Goal: Task Accomplishment & Management: Manage account settings

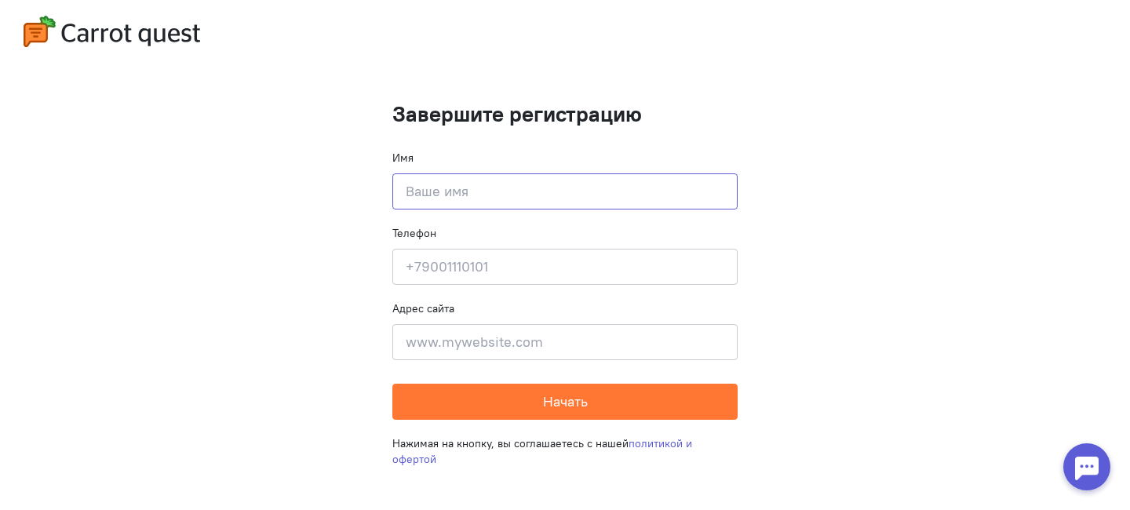
click at [481, 192] on input at bounding box center [564, 191] width 345 height 36
type input "T"
type input "[PERSON_NAME]"
click at [452, 266] on input at bounding box center [564, 267] width 345 height 36
click at [465, 351] on input at bounding box center [564, 342] width 345 height 36
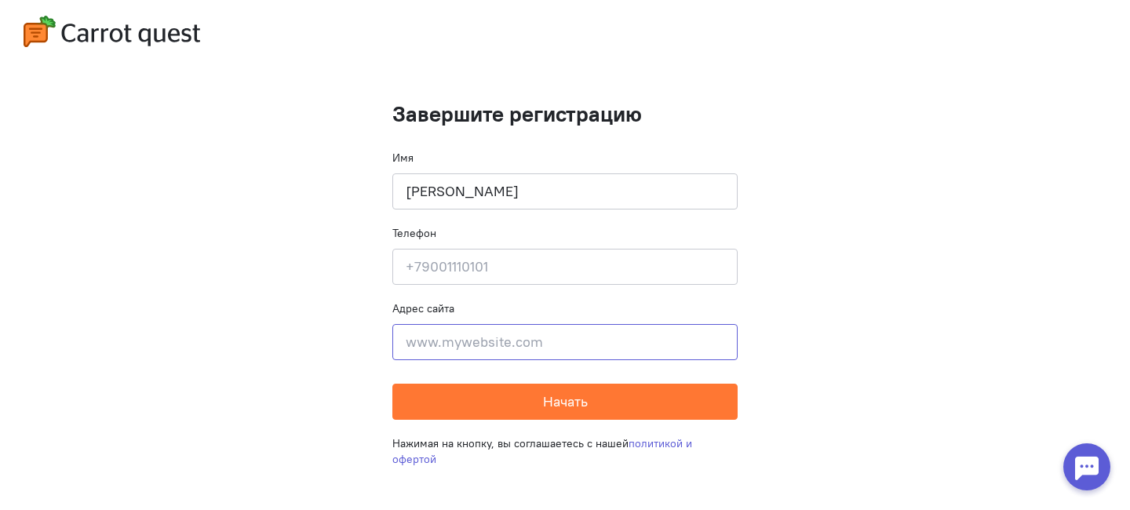
click at [465, 351] on input at bounding box center [564, 342] width 345 height 36
paste input "[URL][DOMAIN_NAME]"
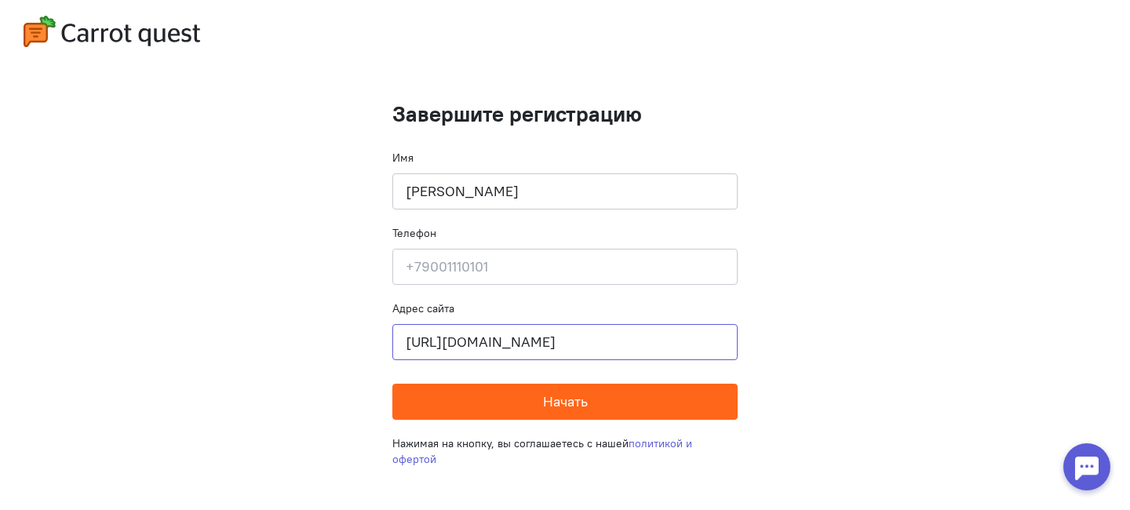
type input "[URL][DOMAIN_NAME]"
click at [557, 415] on button "Начать" at bounding box center [564, 402] width 345 height 36
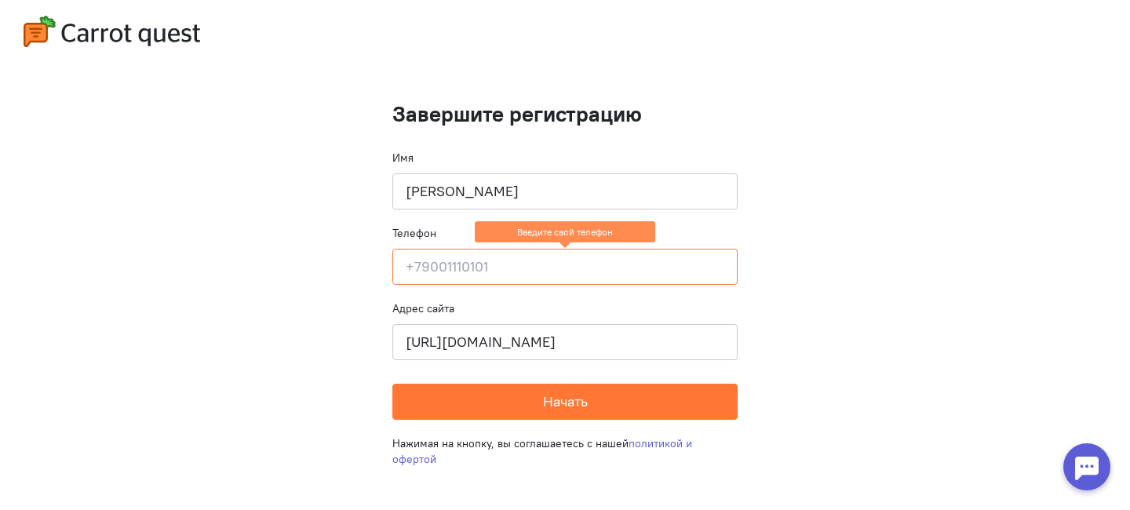
click at [520, 272] on input at bounding box center [564, 267] width 345 height 36
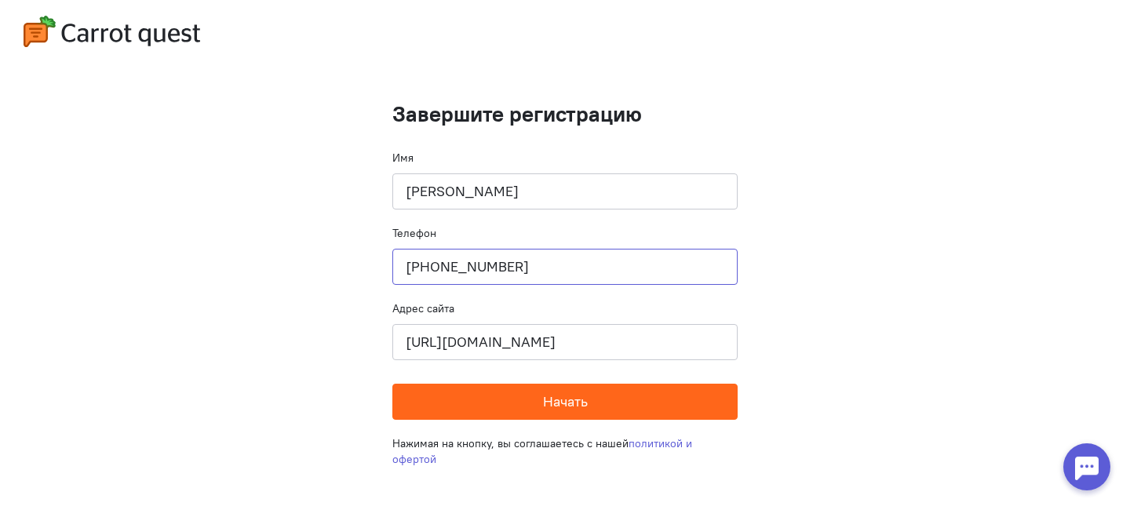
type input "[PHONE_NUMBER]"
click at [554, 413] on button "Начать" at bounding box center [564, 402] width 345 height 36
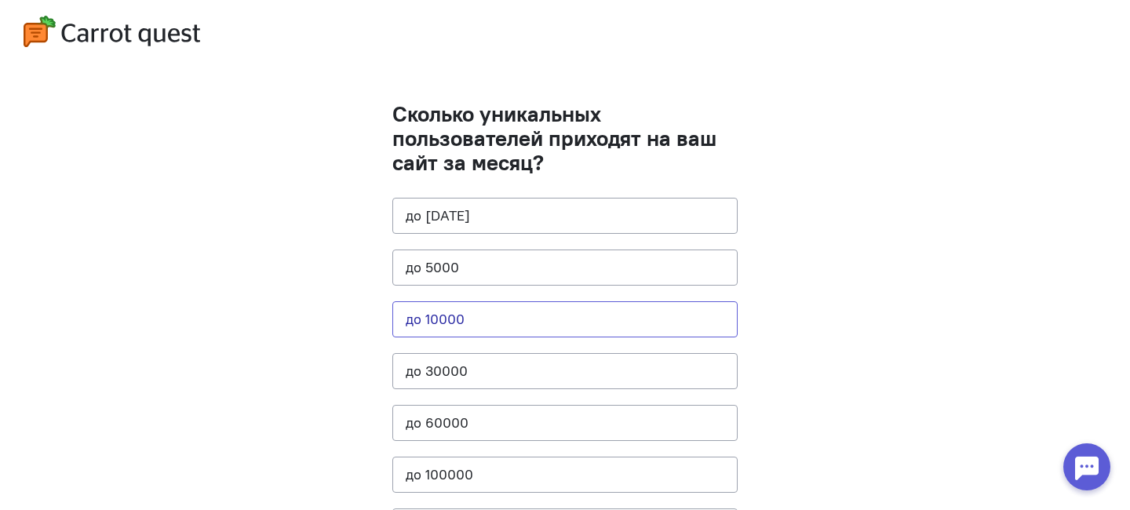
click at [460, 323] on button "до 10000" at bounding box center [564, 319] width 345 height 36
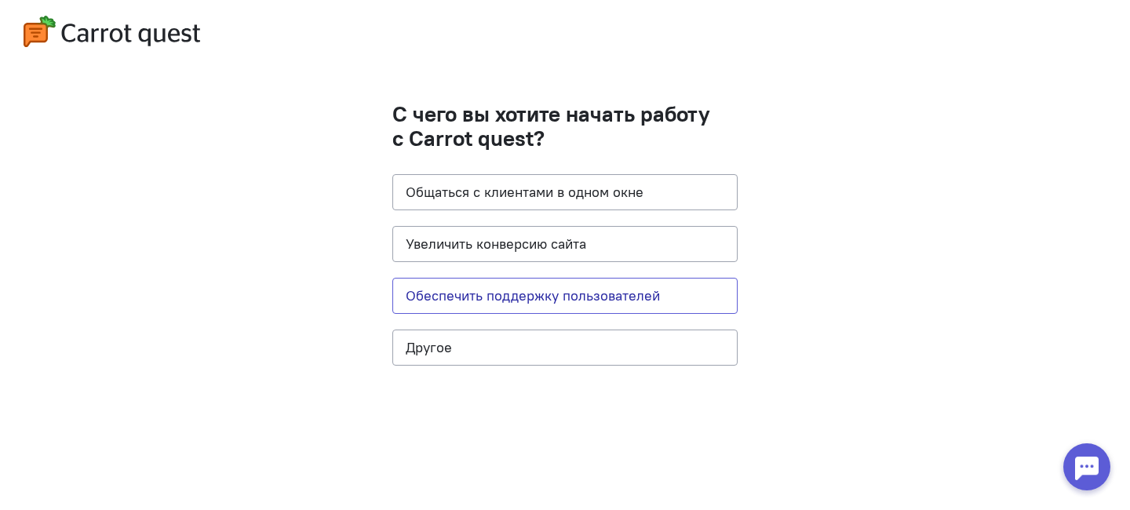
click at [613, 300] on button "Обеспечить поддержку пользователей" at bounding box center [564, 296] width 345 height 36
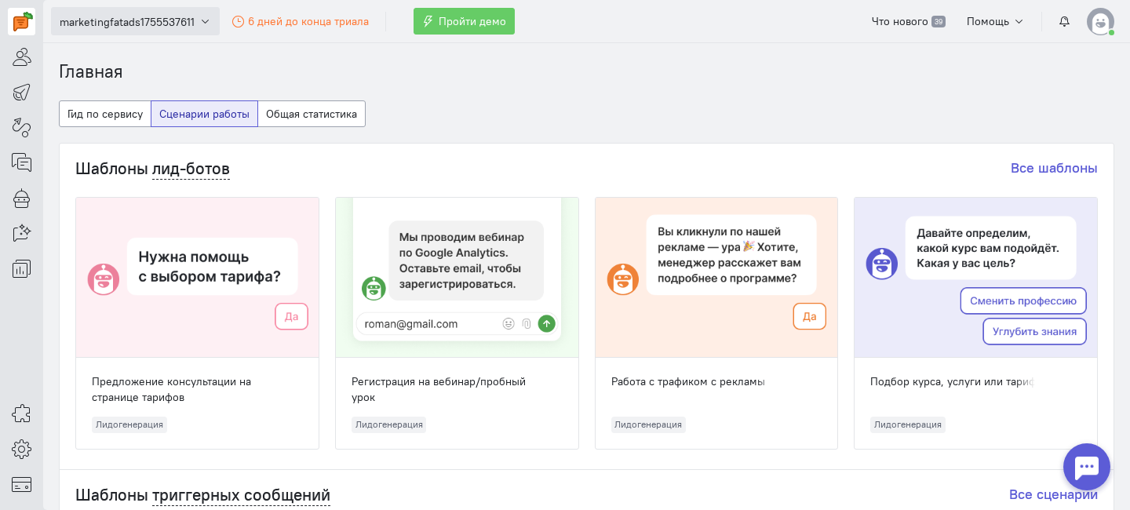
click at [103, 20] on span "marketingfatads1755537611" at bounding box center [127, 22] width 135 height 16
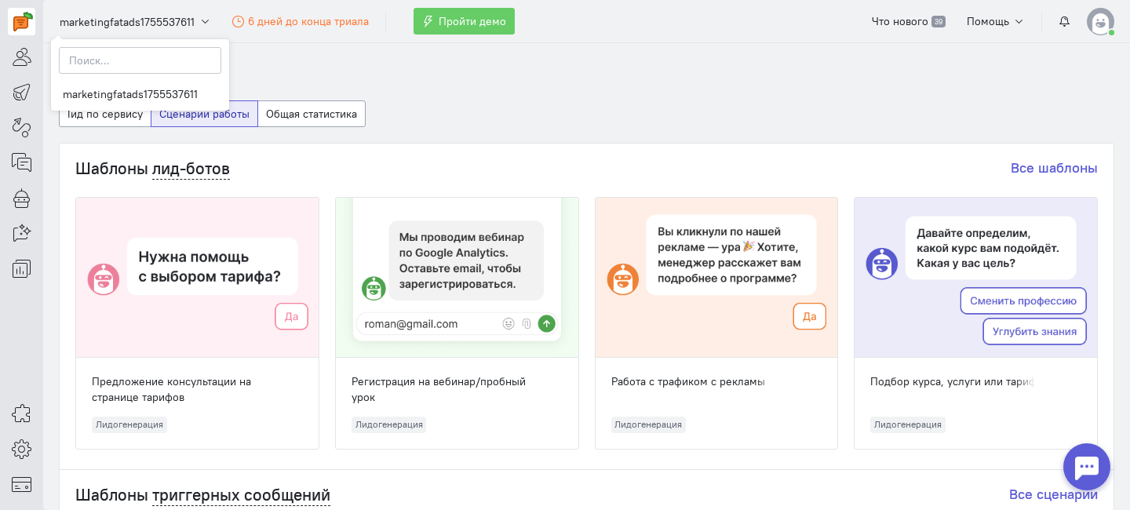
click at [340, 78] on ol "Главная" at bounding box center [586, 72] width 1055 height 26
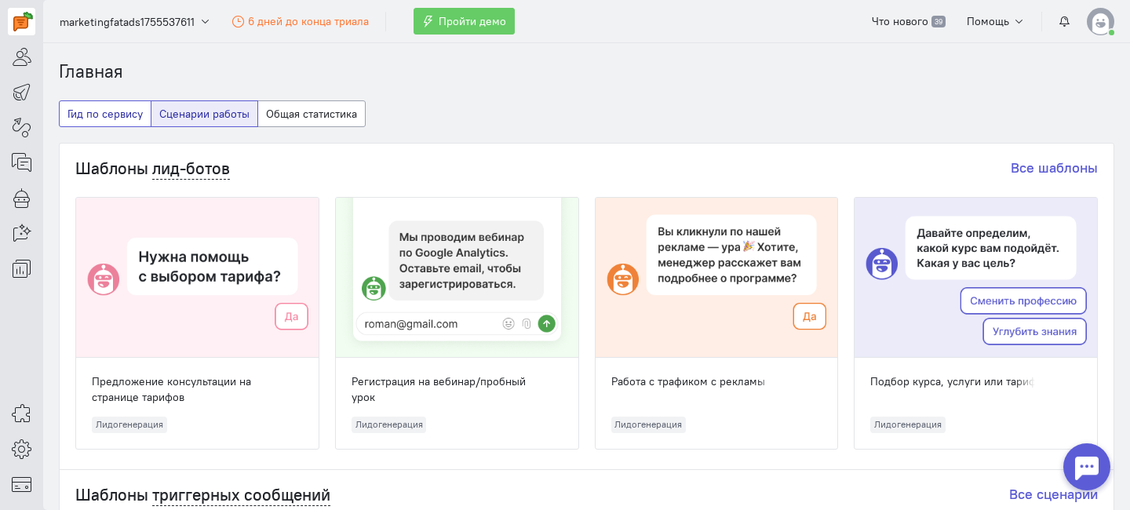
click at [93, 118] on button "Гид по сервису" at bounding box center [105, 113] width 93 height 27
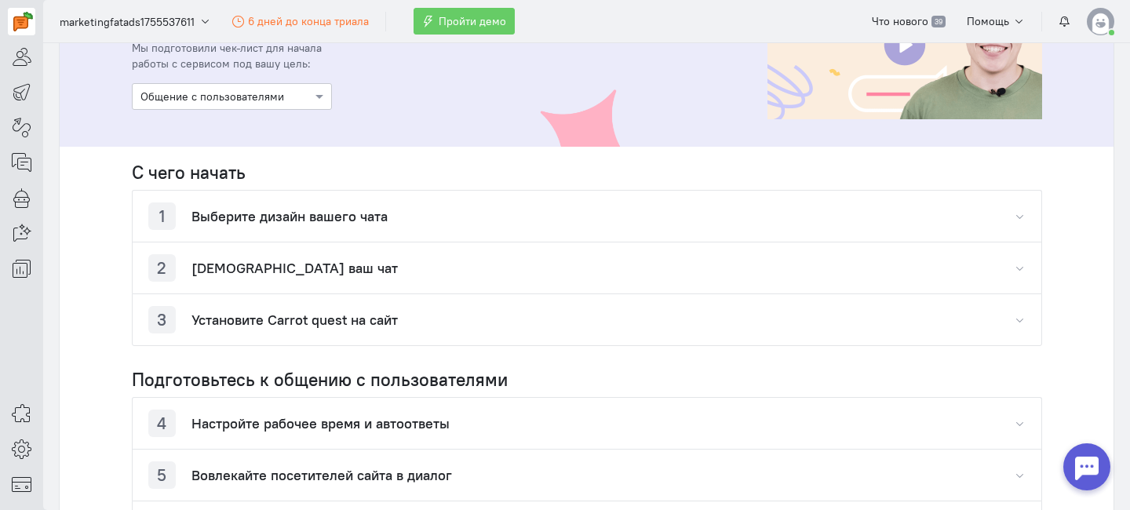
scroll to position [283, 0]
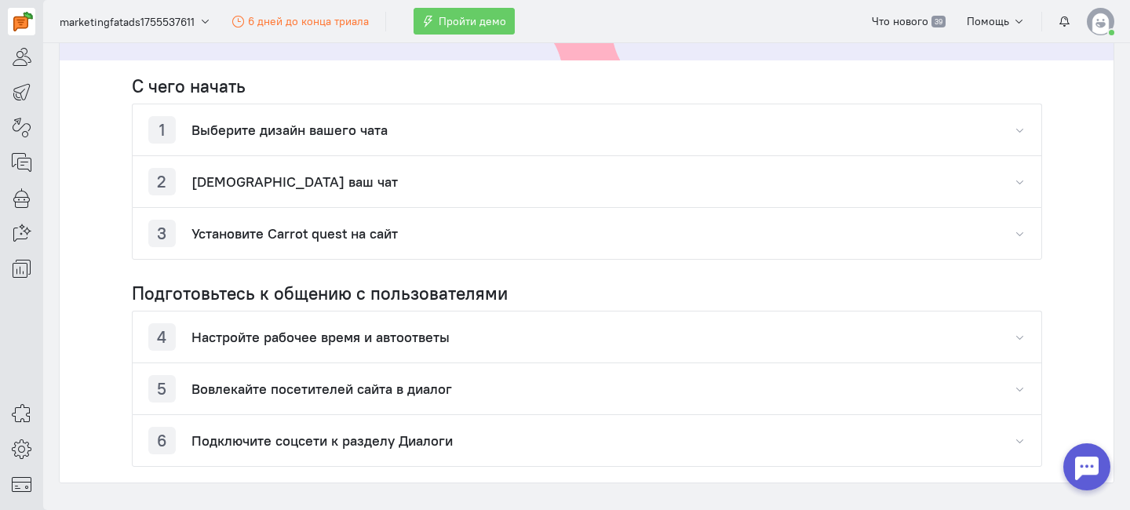
click at [266, 139] on div "1 Выберите дизайн вашего чата" at bounding box center [267, 129] width 239 height 27
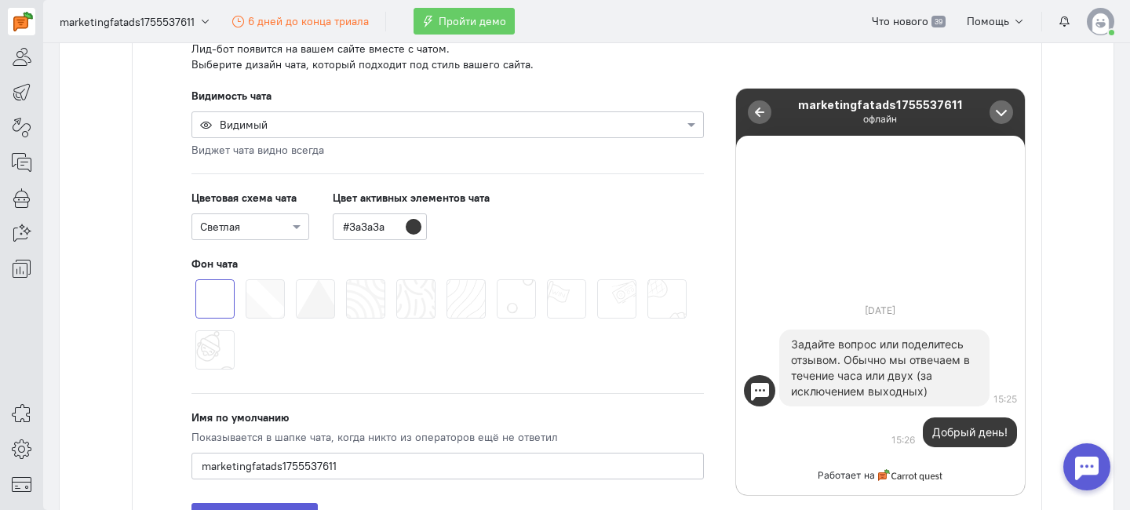
scroll to position [454, 0]
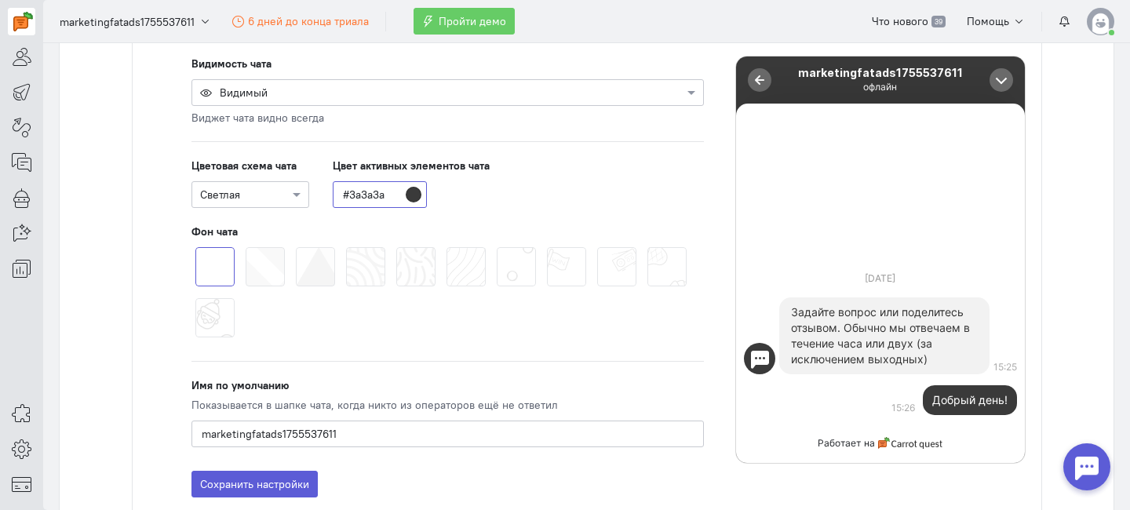
click at [351, 201] on input "#3a3a3a" at bounding box center [380, 194] width 94 height 27
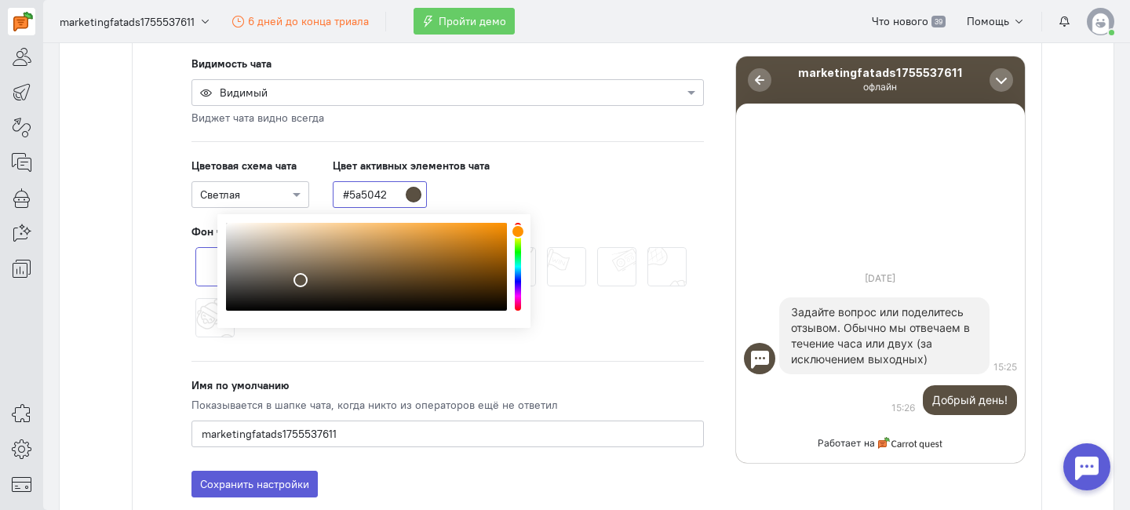
drag, startPoint x: 520, startPoint y: 281, endPoint x: 520, endPoint y: 231, distance: 49.4
click at [520, 231] on div "color picker dialog" at bounding box center [518, 231] width 14 height 14
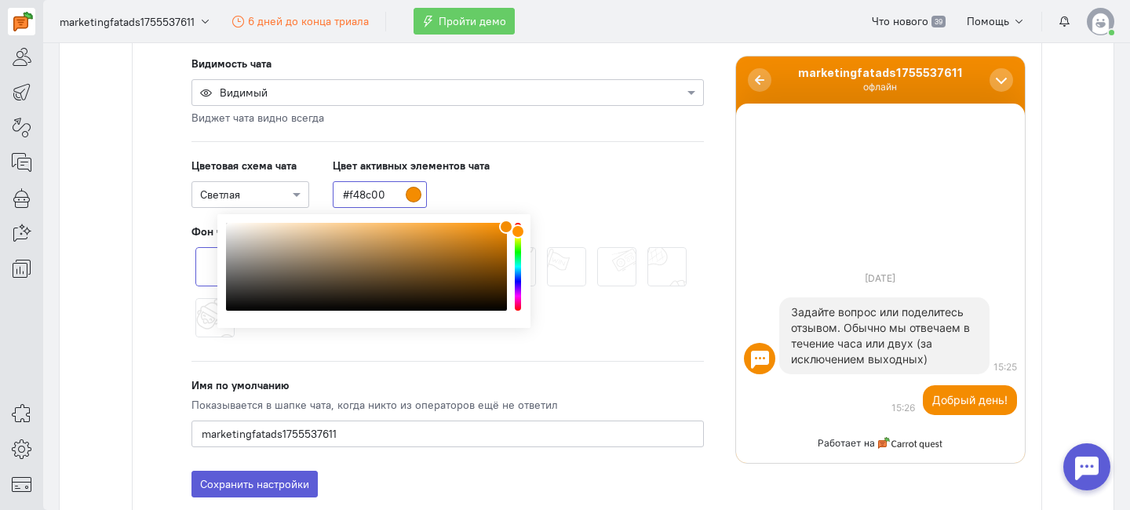
type input "#f78d00"
drag, startPoint x: 304, startPoint y: 278, endPoint x: 511, endPoint y: 226, distance: 212.9
click at [511, 226] on div "color picker dialog" at bounding box center [507, 226] width 14 height 14
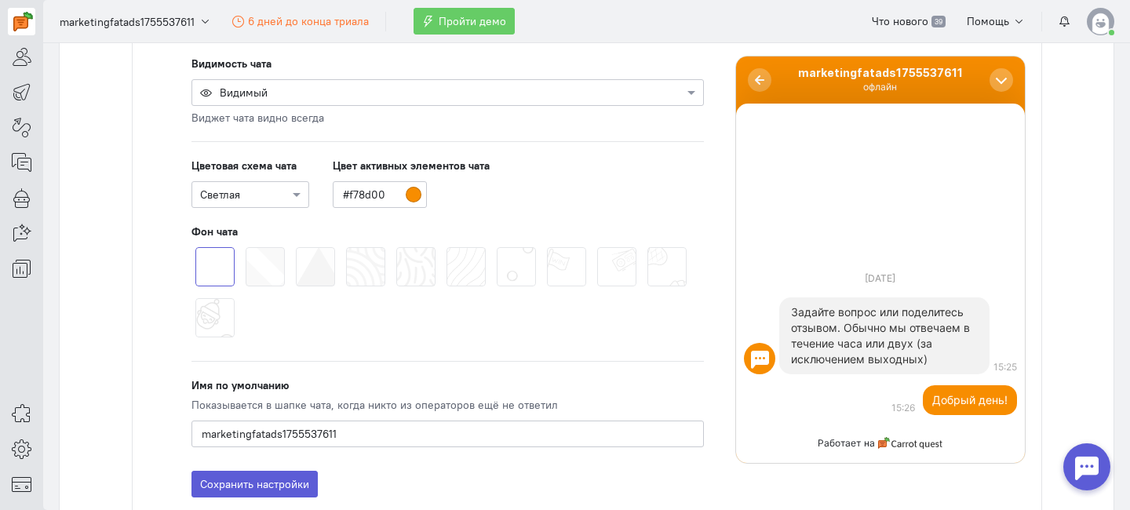
click at [660, 327] on cq-chat-settings-pattern-picker-feature at bounding box center [447, 294] width 512 height 102
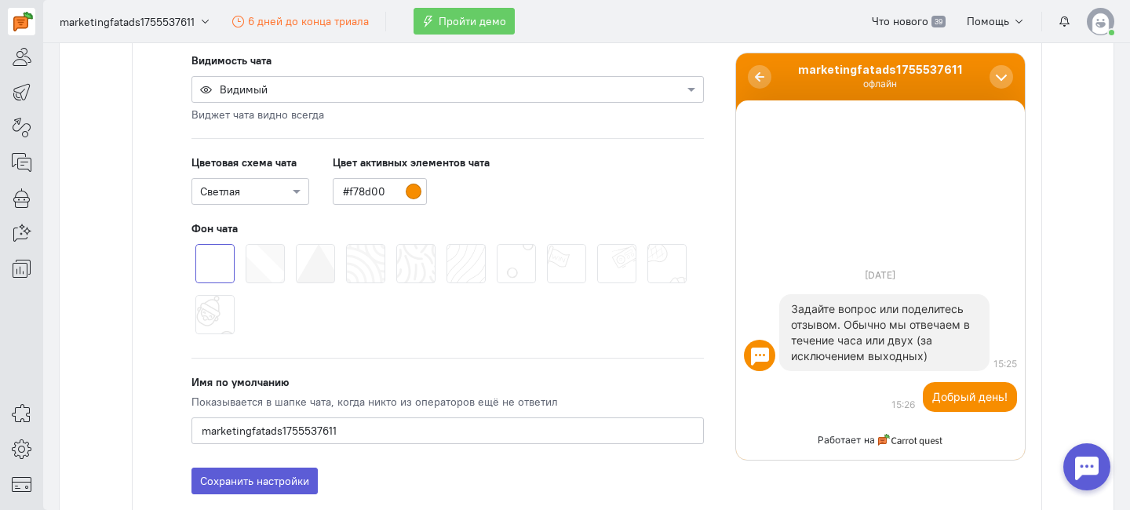
scroll to position [475, 0]
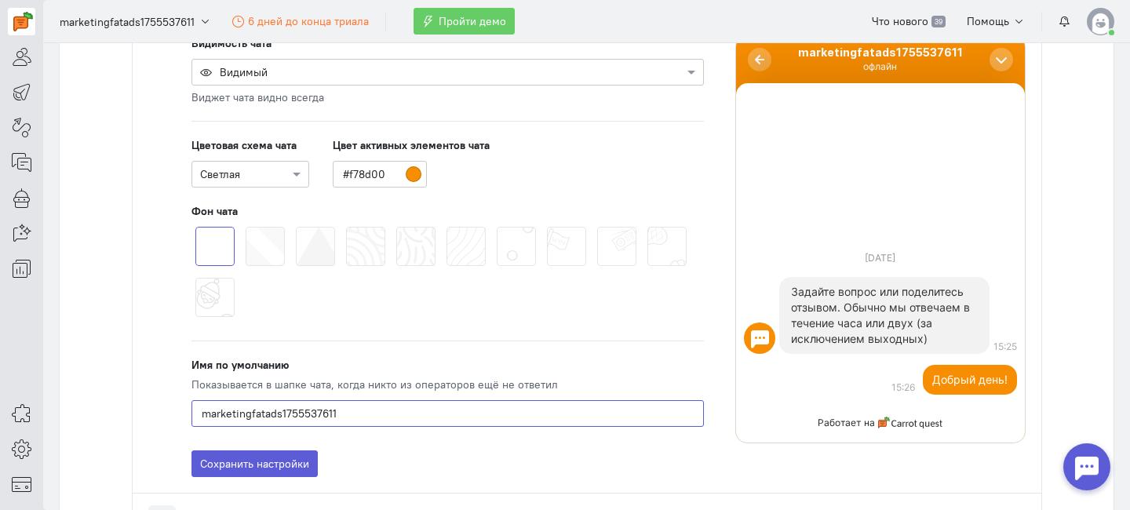
click at [249, 415] on input "marketingfatads1755537611" at bounding box center [447, 413] width 512 height 27
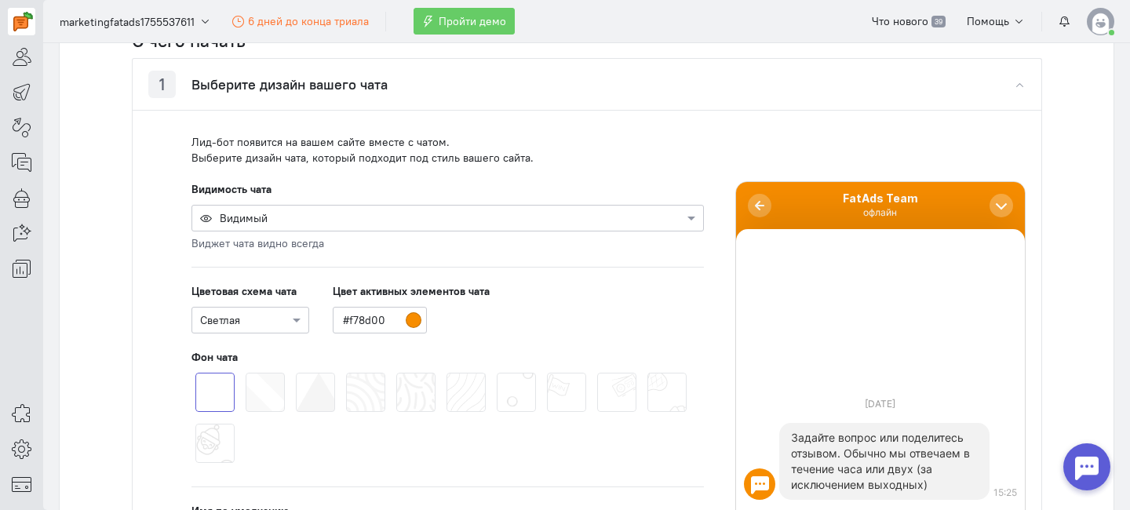
type input "FatAds Team"
click at [435, 224] on div at bounding box center [447, 217] width 511 height 16
click at [436, 218] on div at bounding box center [447, 217] width 511 height 16
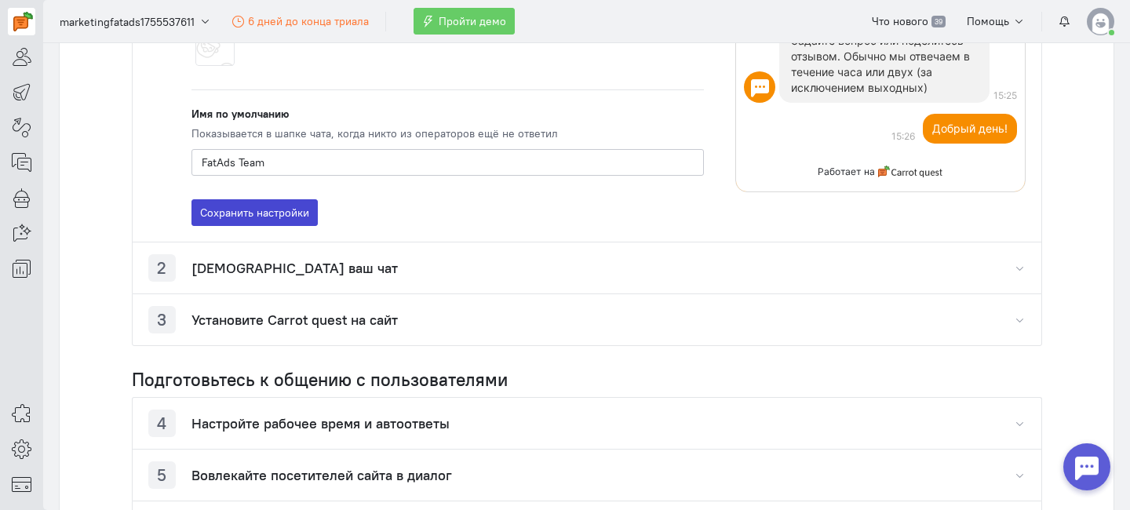
scroll to position [665, 0]
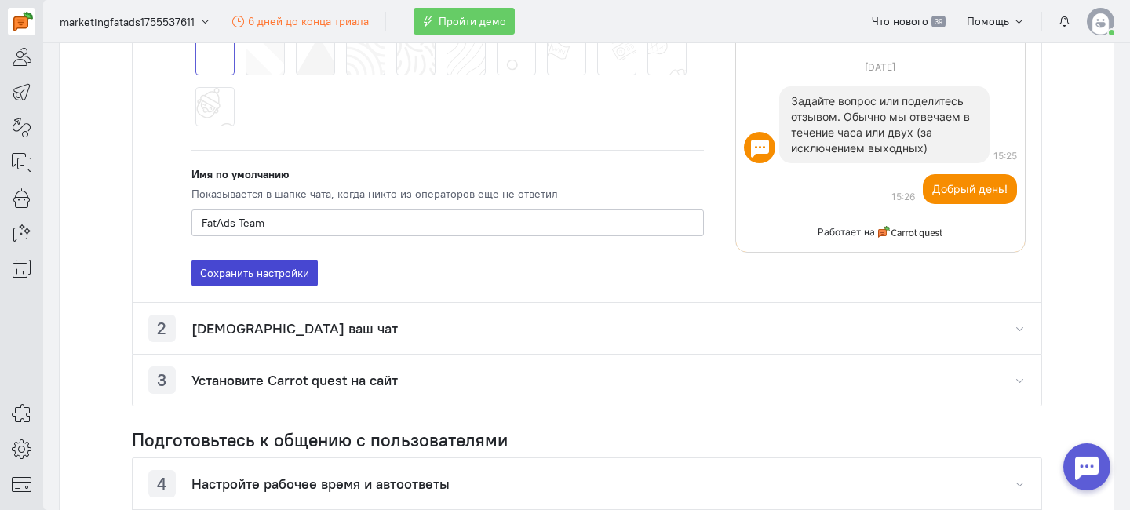
click at [281, 275] on button "Сохранить настройки" at bounding box center [254, 273] width 126 height 27
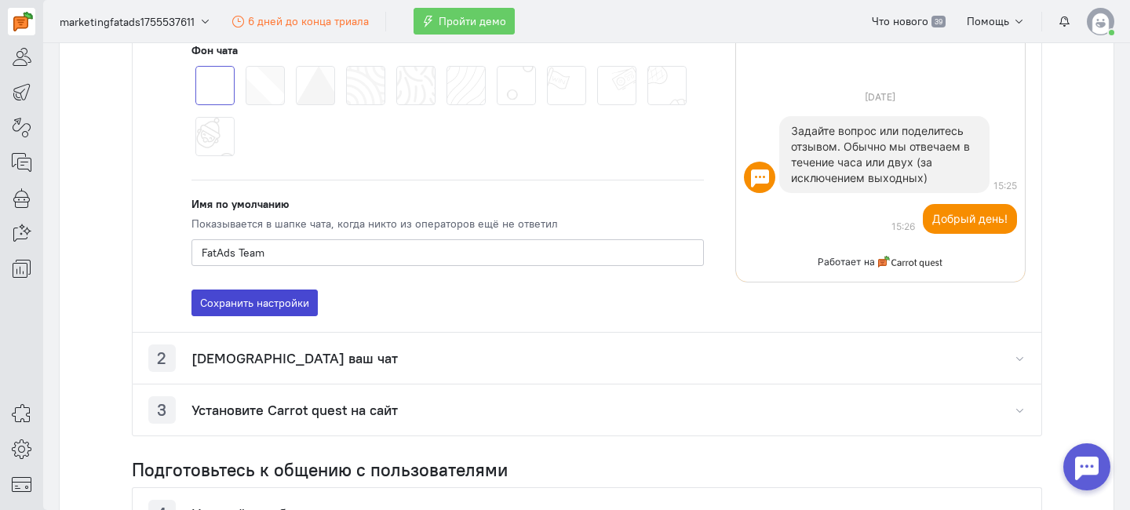
scroll to position [759, 0]
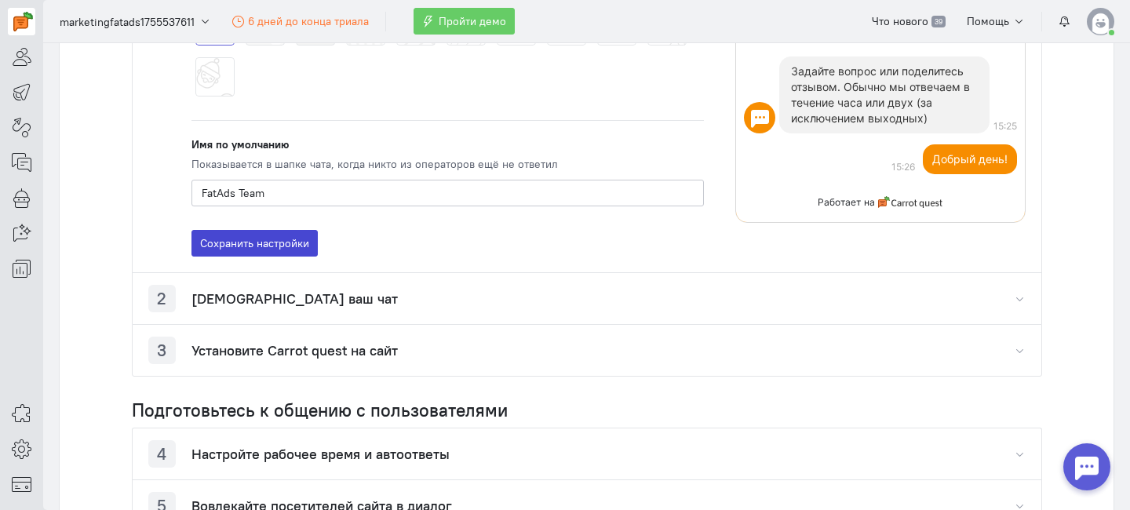
click at [284, 250] on button "Сохранить настройки" at bounding box center [254, 243] width 126 height 27
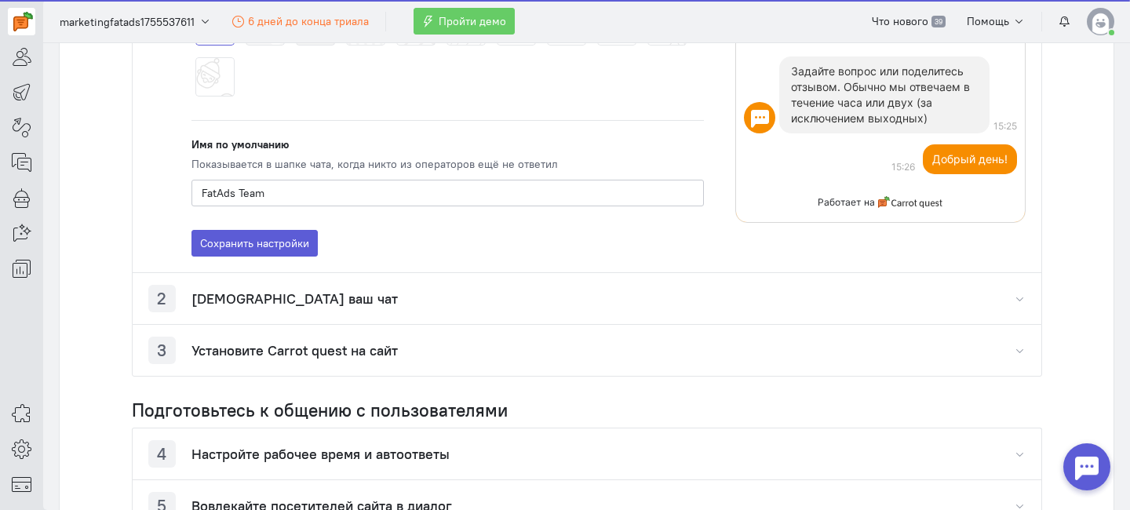
click at [288, 300] on h4 "[DEMOGRAPHIC_DATA] ваш чат" at bounding box center [294, 299] width 206 height 16
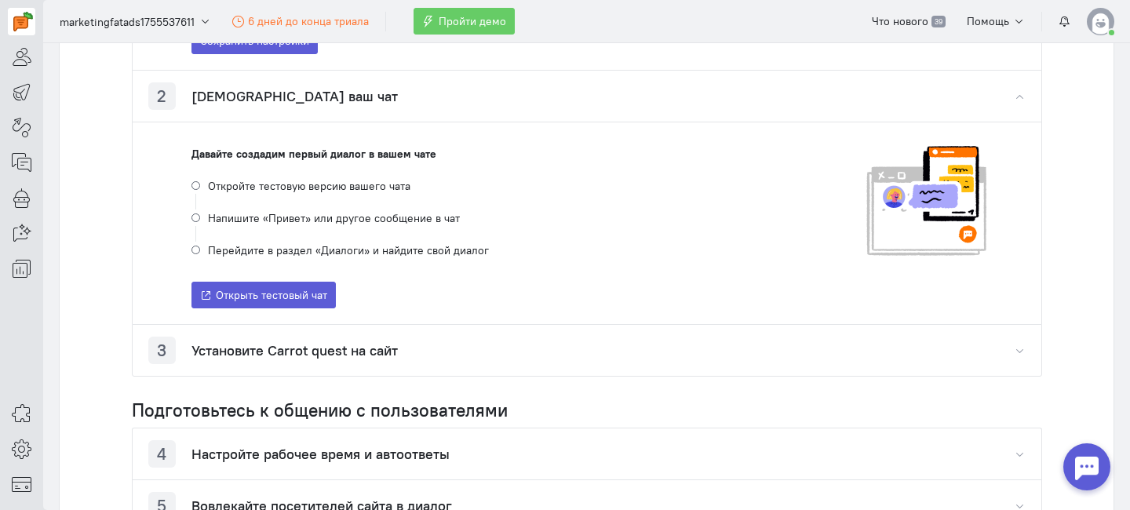
scroll to position [937, 0]
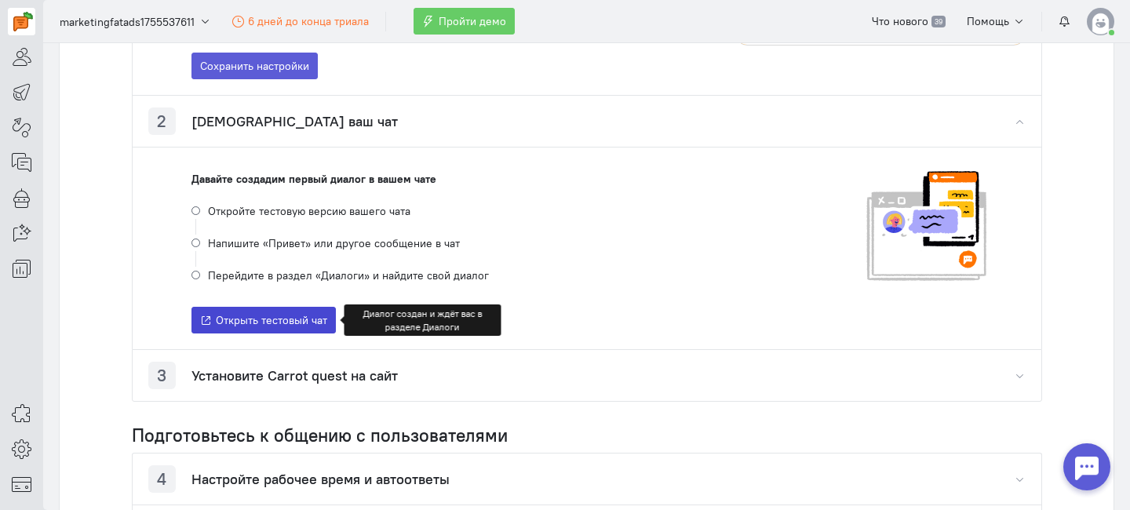
click at [309, 318] on span "Открыть тестовый чат" at bounding box center [271, 320] width 111 height 14
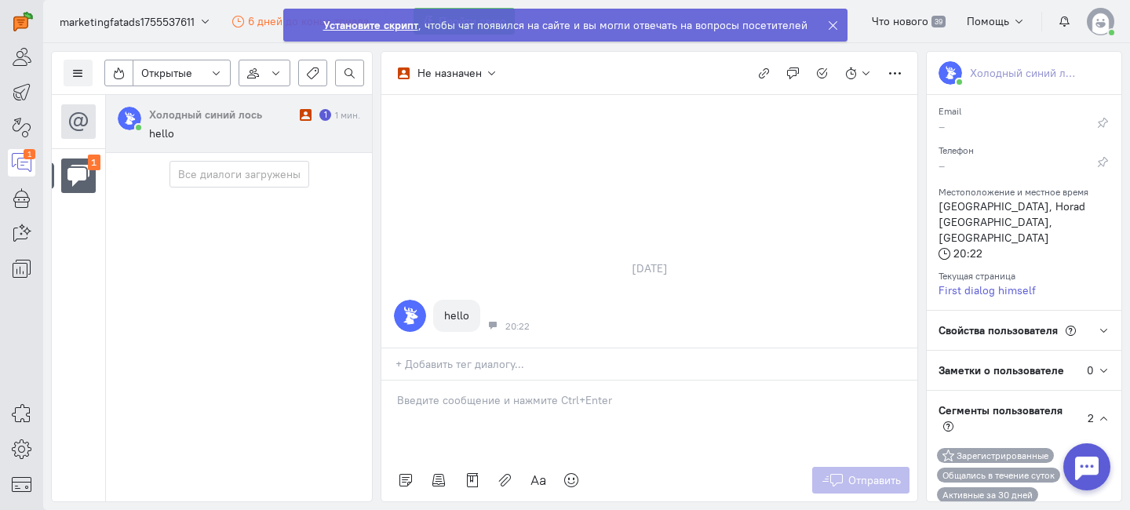
click at [397, 21] on strong "Установите скрипт" at bounding box center [370, 25] width 95 height 14
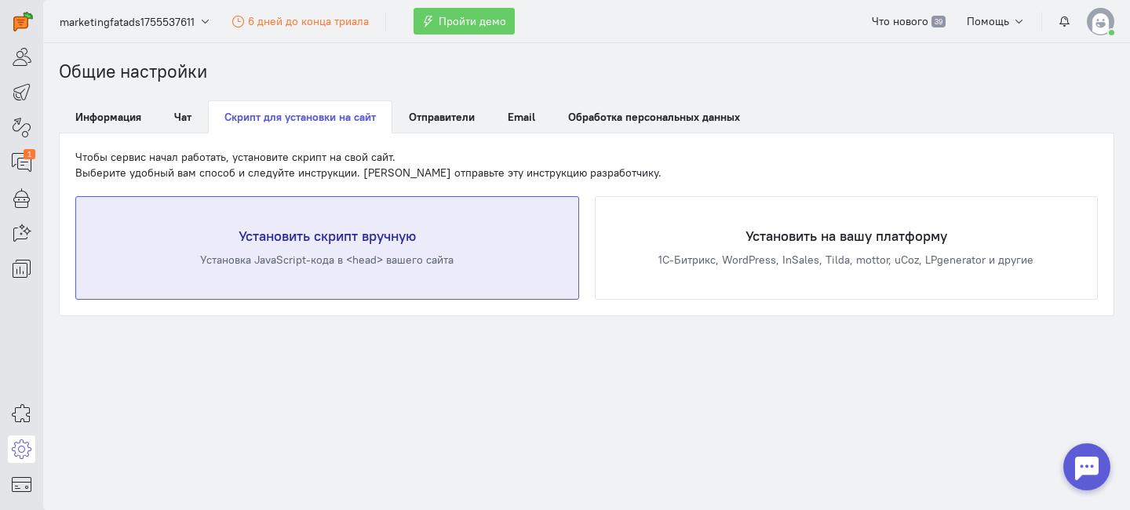
click at [469, 258] on div "Установка JavaScript-кода в <head> вашего сайта" at bounding box center [326, 260] width 439 height 16
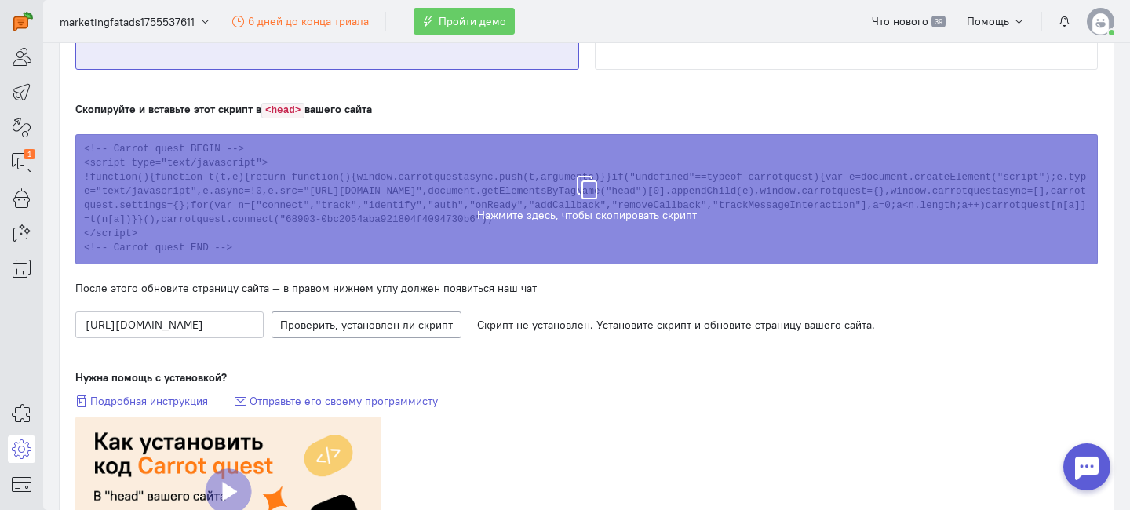
scroll to position [220, 0]
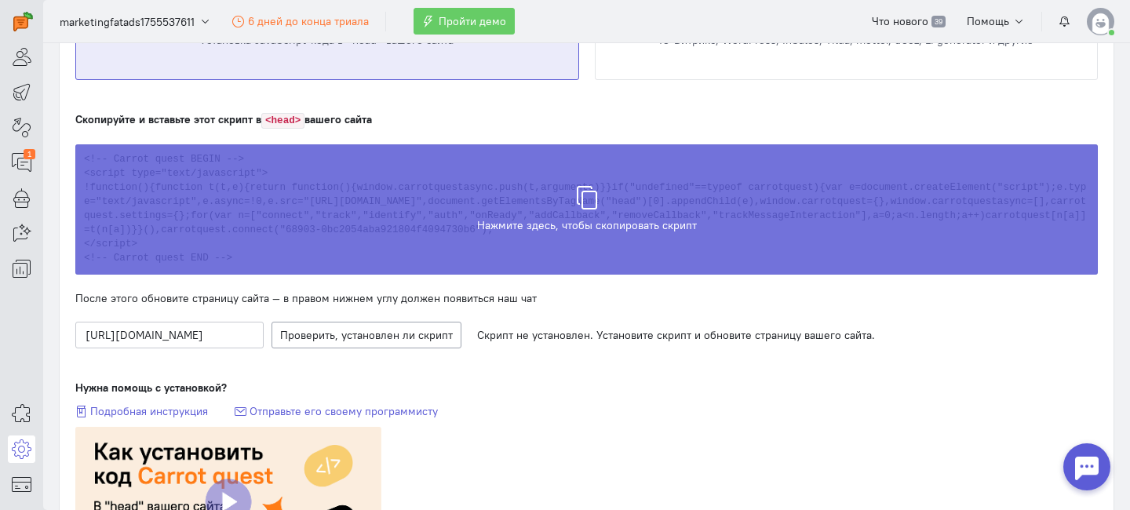
click at [540, 225] on div "Скрипт скопирован в буфер обмена" at bounding box center [586, 201] width 1022 height 130
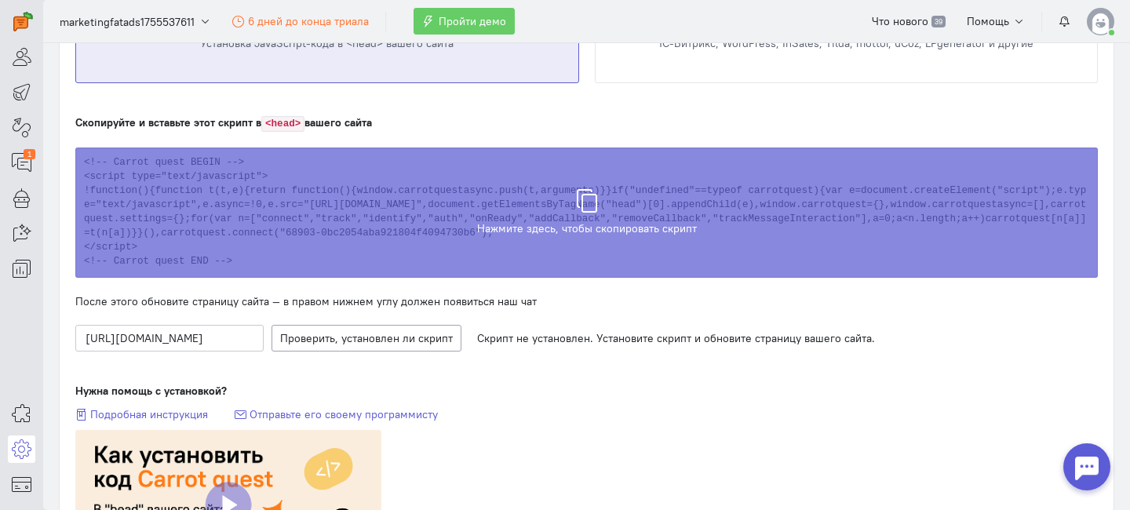
scroll to position [100, 0]
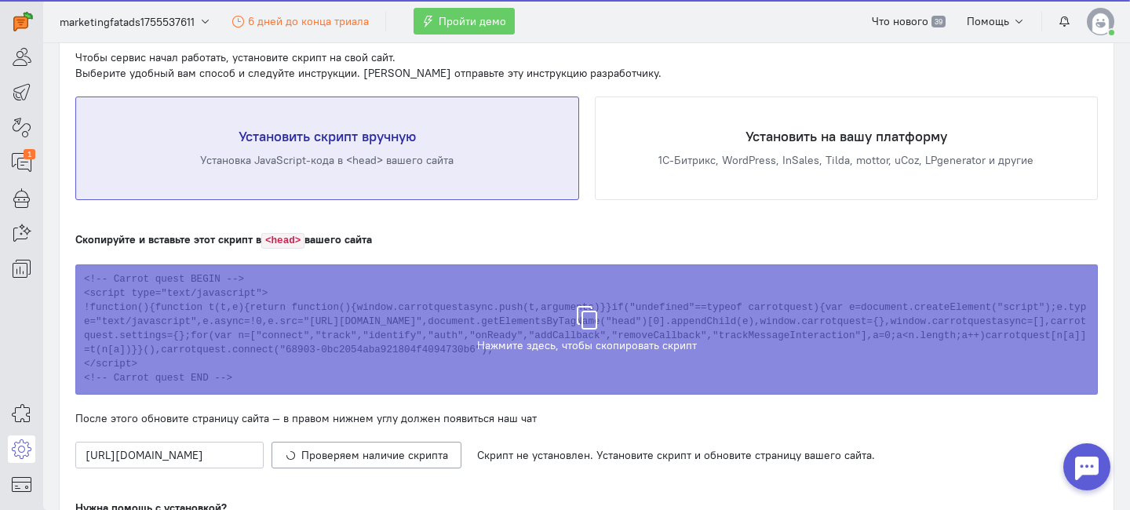
drag, startPoint x: 75, startPoint y: 238, endPoint x: 444, endPoint y: 238, distance: 368.7
click at [444, 238] on div "Скопируйте и вставьте этот скрипт в <head> вашего сайта" at bounding box center [586, 239] width 1022 height 17
copy span "Скопируйте и вставьте этот скрипт в <head> вашего сайта"
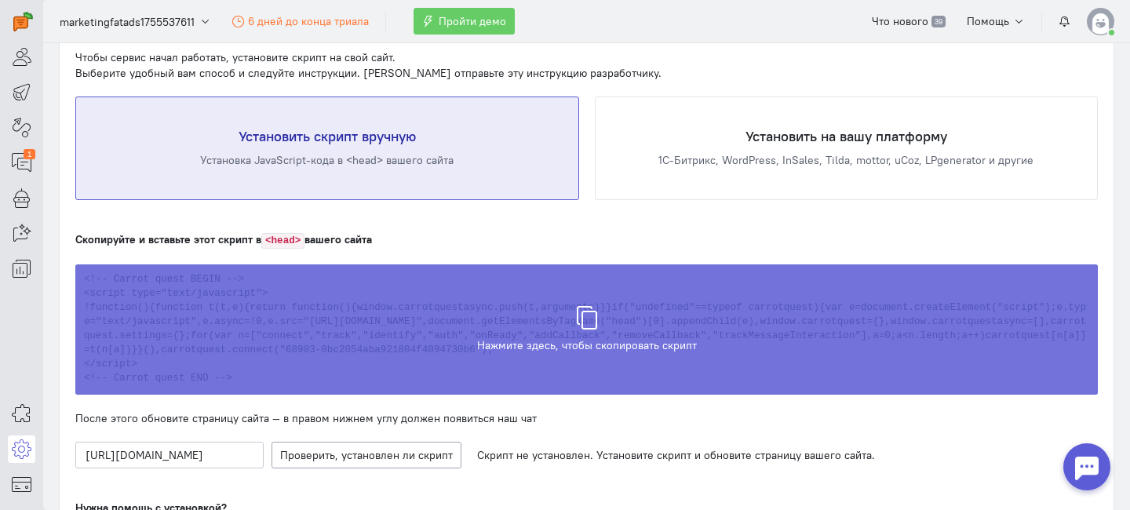
scroll to position [246, 0]
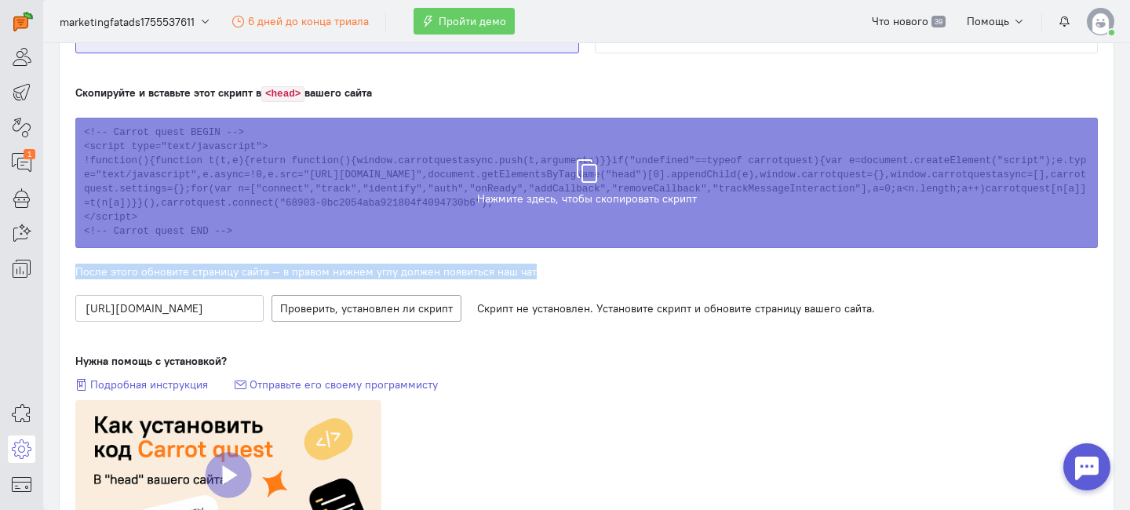
drag, startPoint x: 76, startPoint y: 269, endPoint x: 623, endPoint y: 267, distance: 546.7
click at [623, 267] on div "После этого обновите страницу сайта — в правом нижнем углу должен появиться наш…" at bounding box center [586, 272] width 1022 height 16
copy div "После этого обновите страницу сайта — в правом нижнем углу должен появиться наш…"
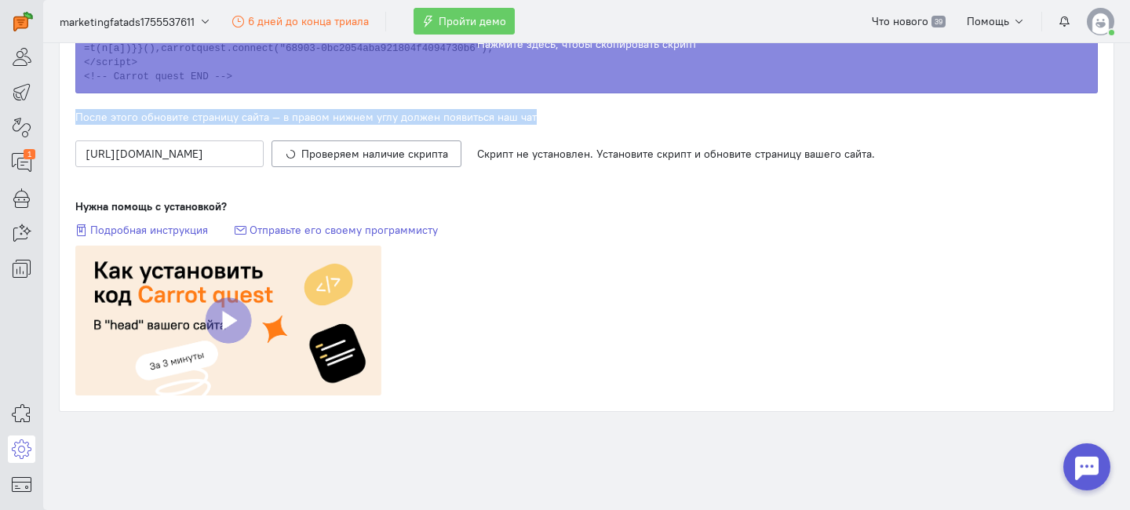
scroll to position [403, 0]
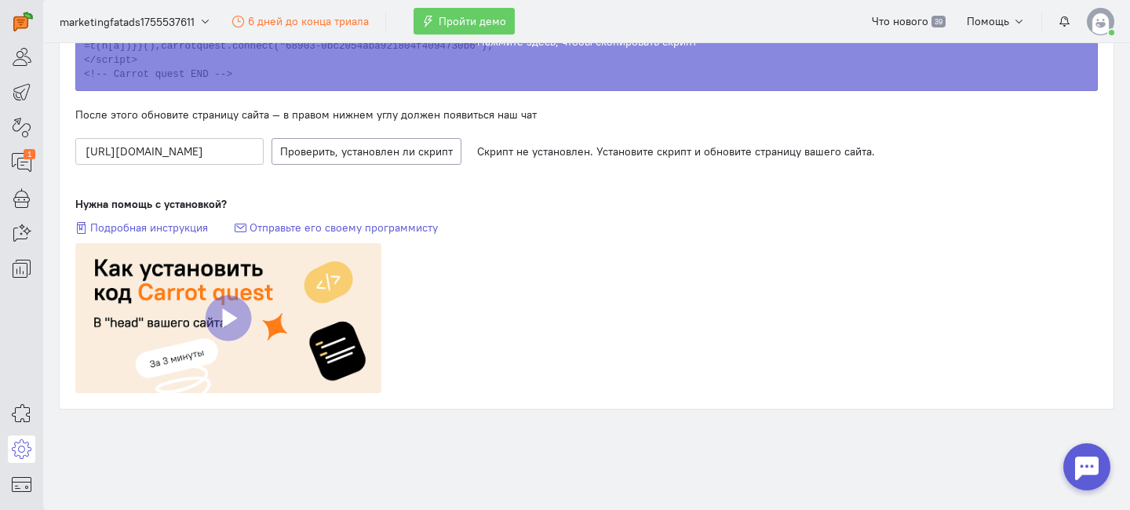
click at [180, 232] on div "Подробная инструкция Отправьте его своему программисту" at bounding box center [586, 228] width 1022 height 16
click at [178, 227] on span "Подробная инструкция" at bounding box center [149, 227] width 118 height 14
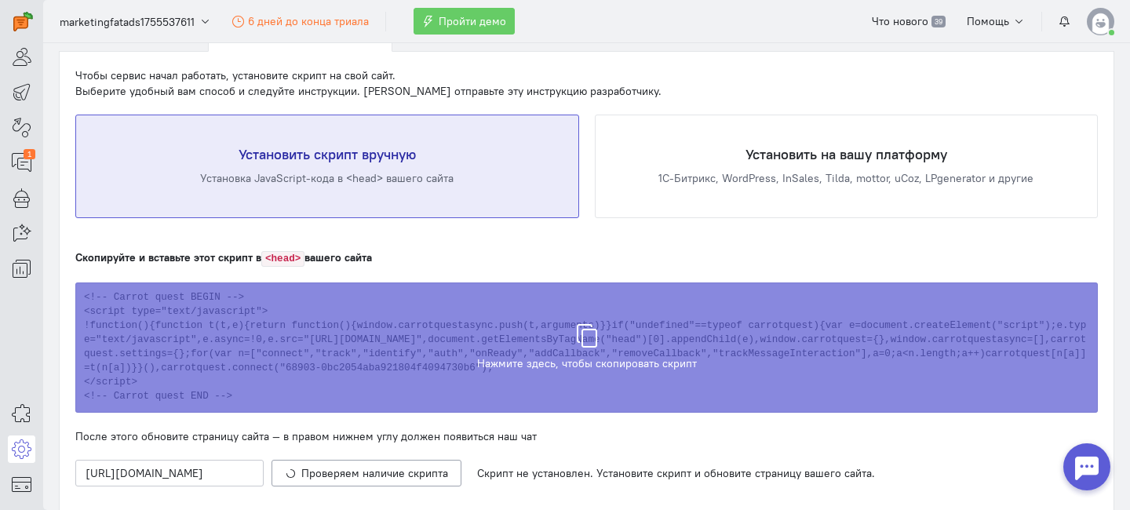
scroll to position [0, 0]
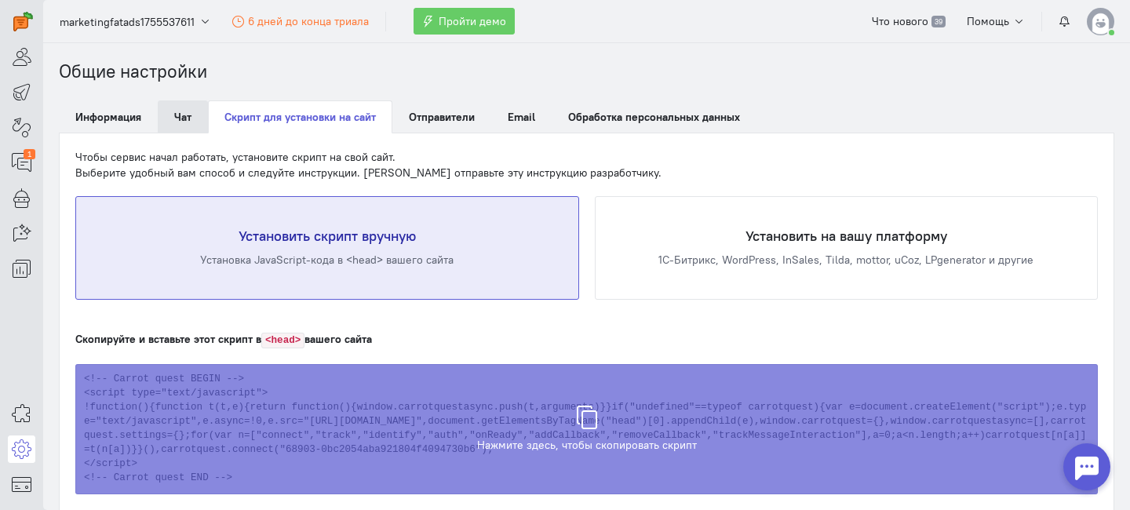
click at [184, 120] on link "Чат" at bounding box center [183, 116] width 50 height 33
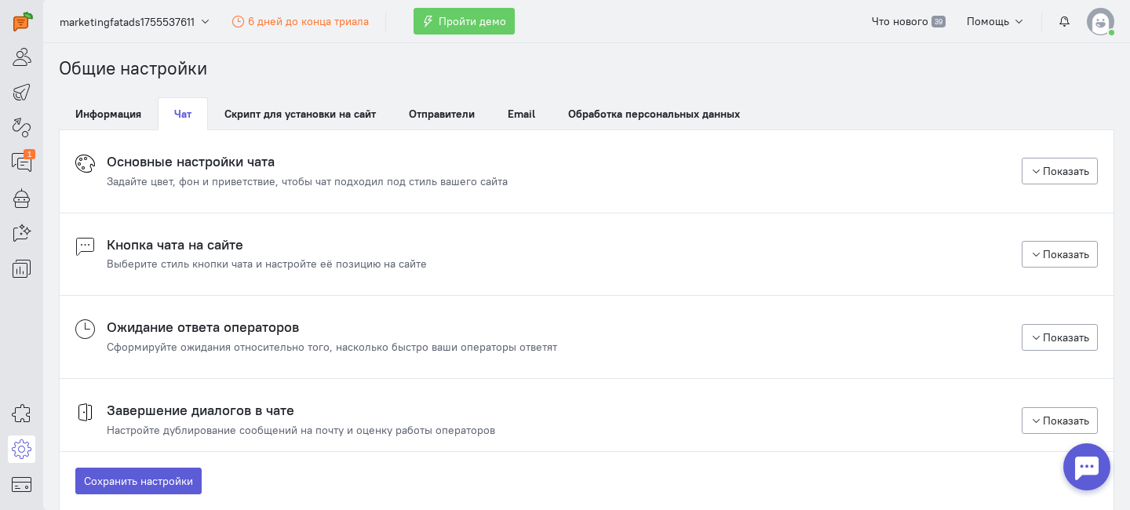
scroll to position [10, 0]
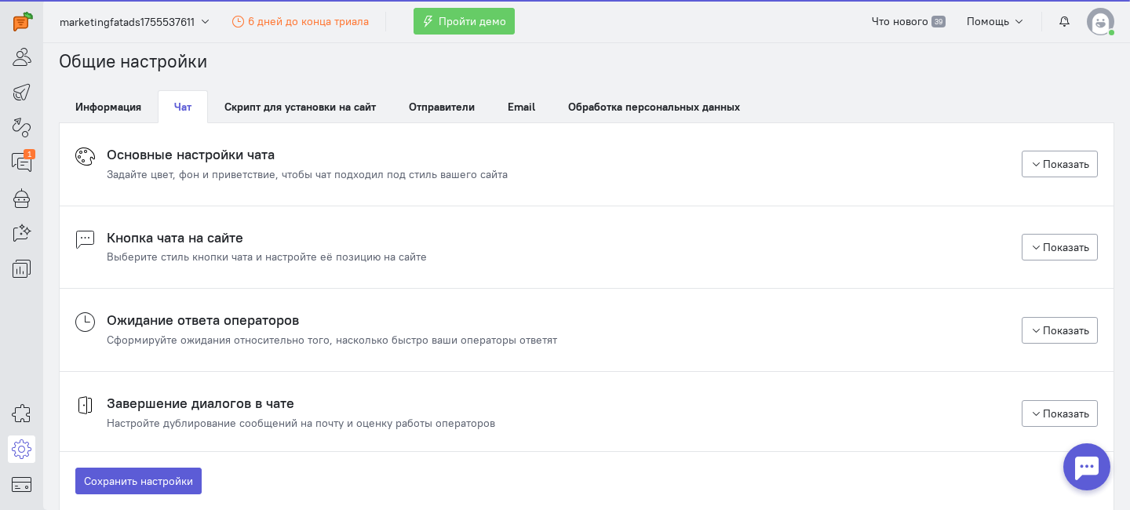
click at [289, 242] on h4 "Кнопка чата на сайте" at bounding box center [267, 238] width 320 height 16
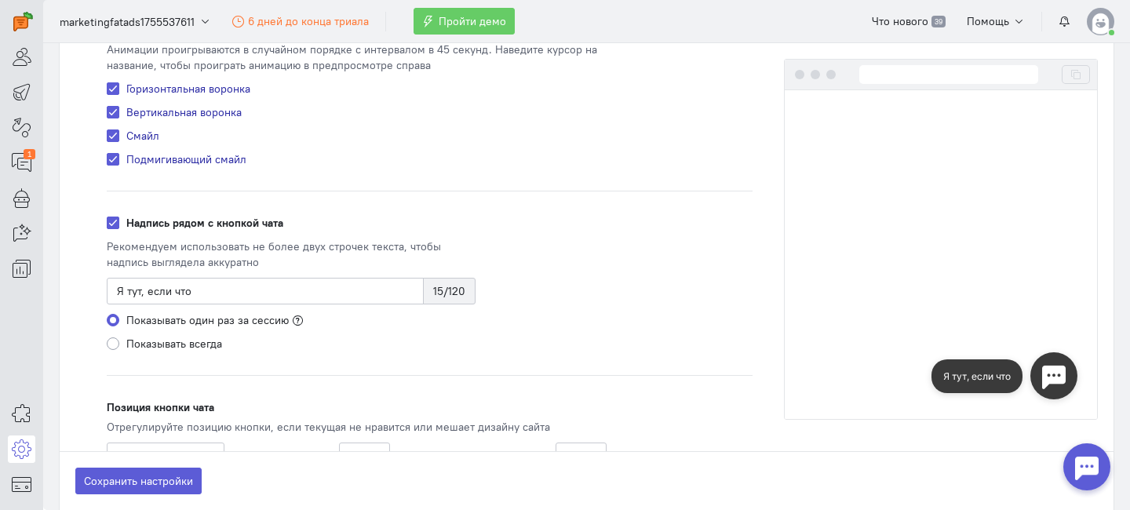
scroll to position [337, 0]
drag, startPoint x: 248, startPoint y: 292, endPoint x: 76, endPoint y: 285, distance: 171.9
click at [76, 285] on div "Стиль кнопки чата Стандартный Загрузить свою иконку... Максимальный размер — 1 …" at bounding box center [586, 218] width 1053 height 560
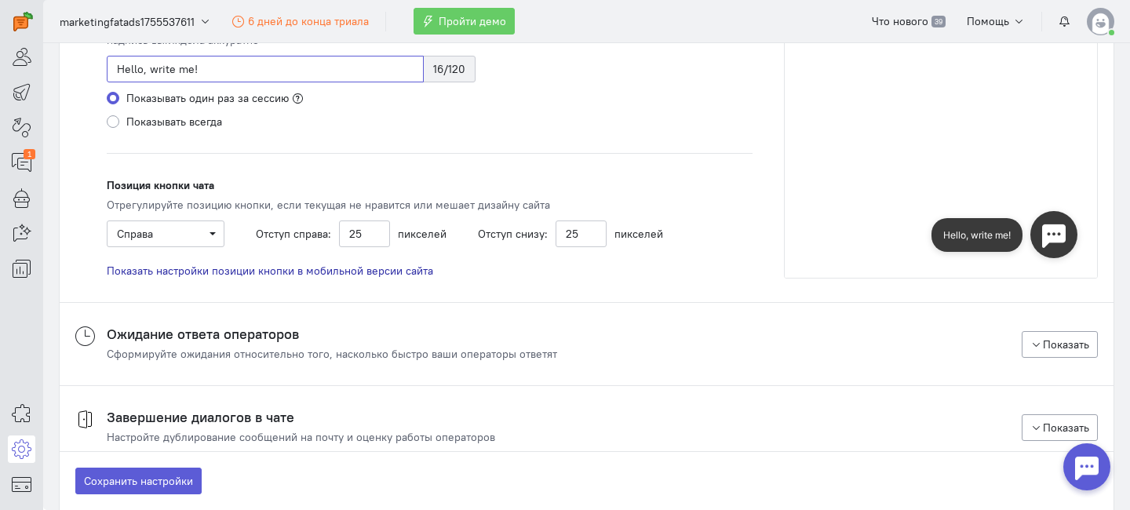
scroll to position [669, 0]
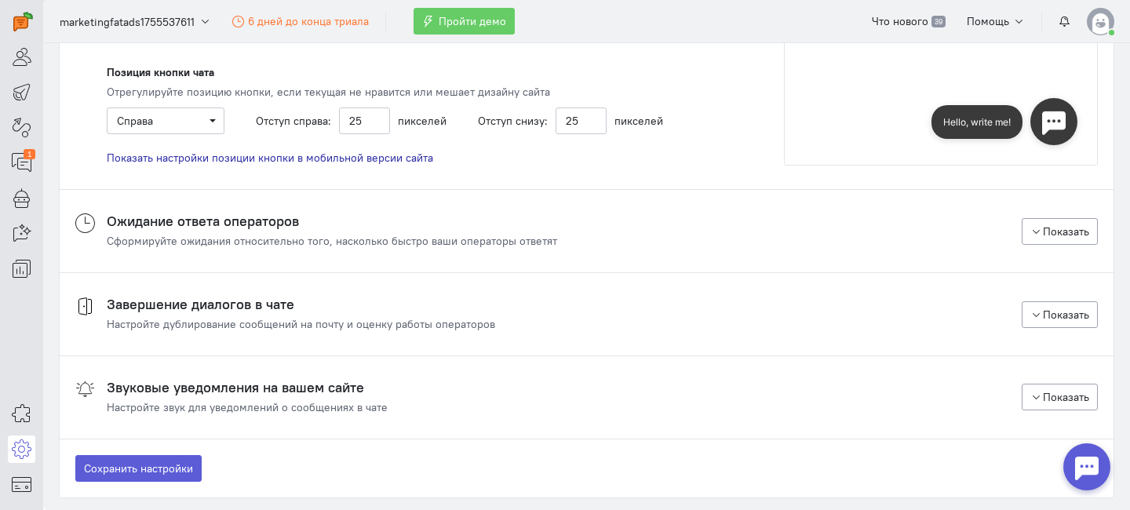
type input "Hello, write me!"
click at [566, 243] on cq-chat-settings-section-header "Ожидание ответа операторов Сформируйте ожидания относительно того, насколько бы…" at bounding box center [586, 230] width 1022 height 35
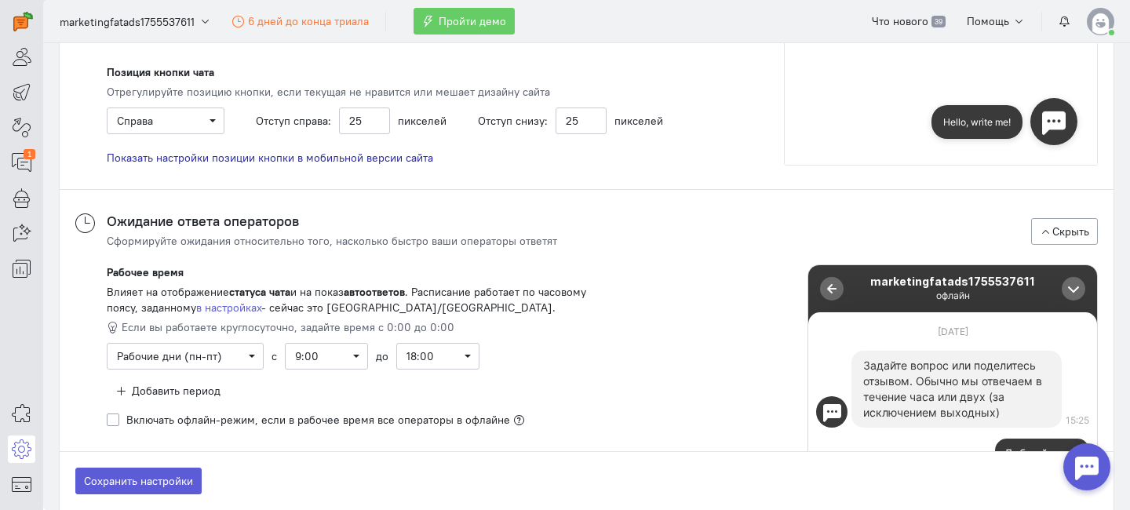
scroll to position [780, 0]
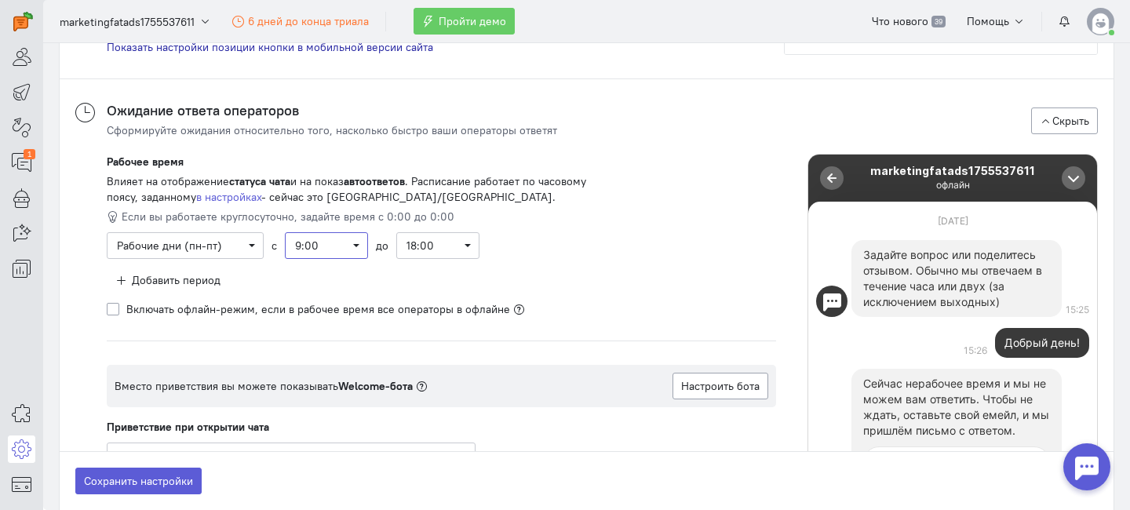
click at [358, 245] on span "9:00" at bounding box center [326, 245] width 83 height 27
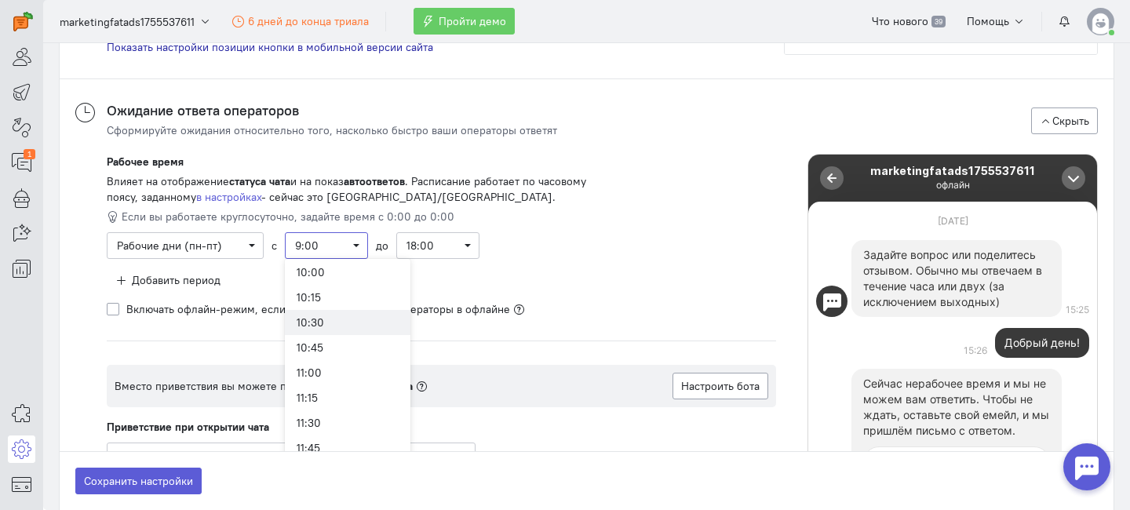
scroll to position [977, 0]
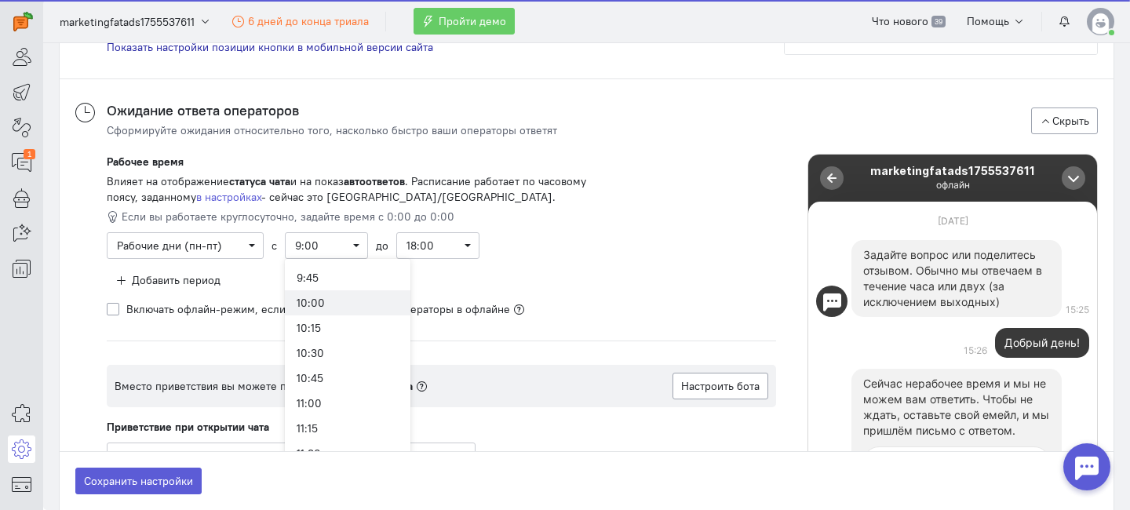
click at [340, 304] on div "10:00" at bounding box center [348, 303] width 102 height 16
click at [457, 246] on span "18:00" at bounding box center [437, 246] width 63 height 16
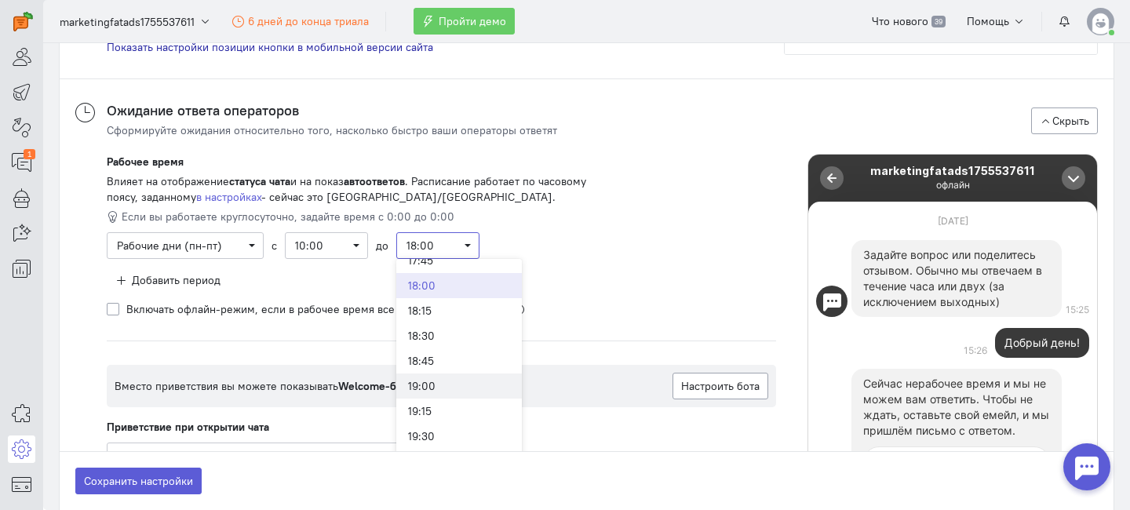
scroll to position [769, 0]
click at [457, 384] on div "19:00" at bounding box center [459, 385] width 102 height 16
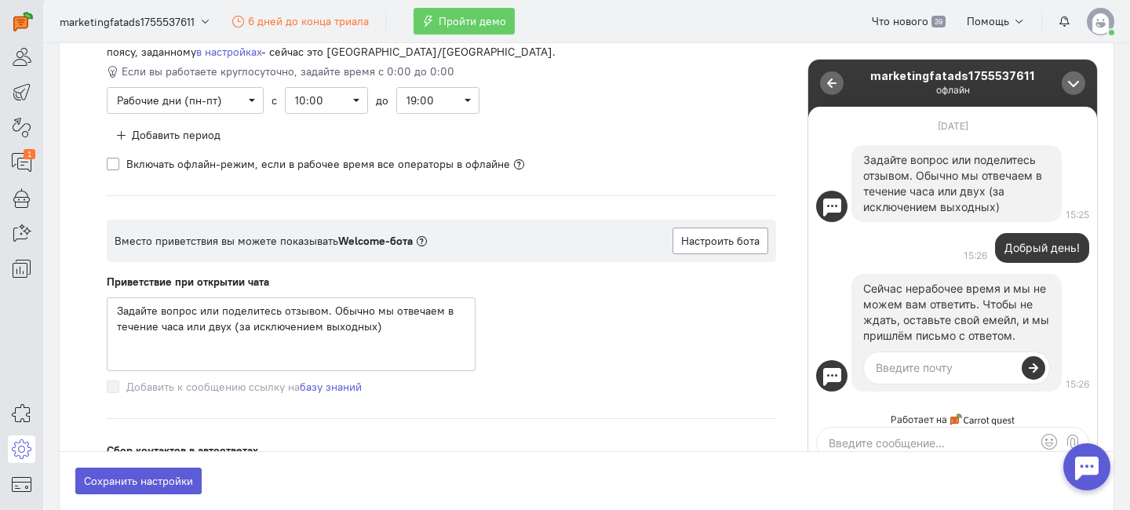
scroll to position [951, 0]
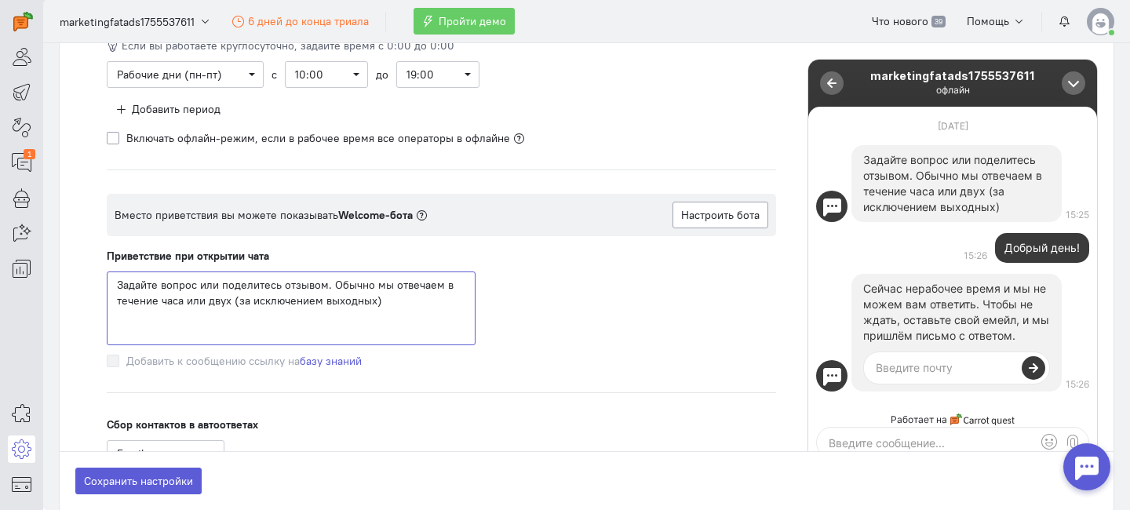
click at [320, 315] on textarea "Задайте вопрос или поделитесь отзывом. Обычно мы отвечаем в течение часа или дв…" at bounding box center [291, 308] width 369 height 74
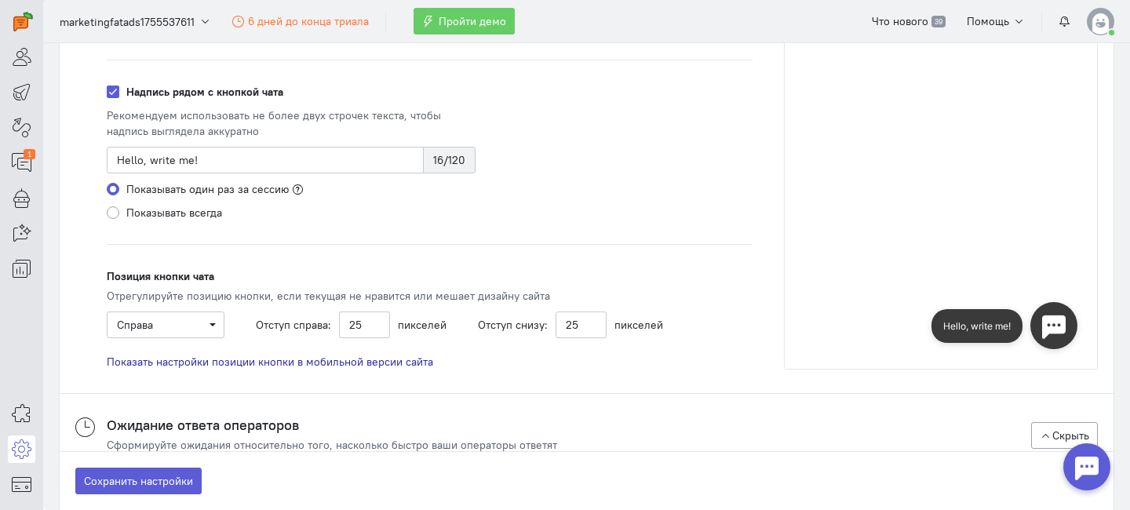
scroll to position [457, 0]
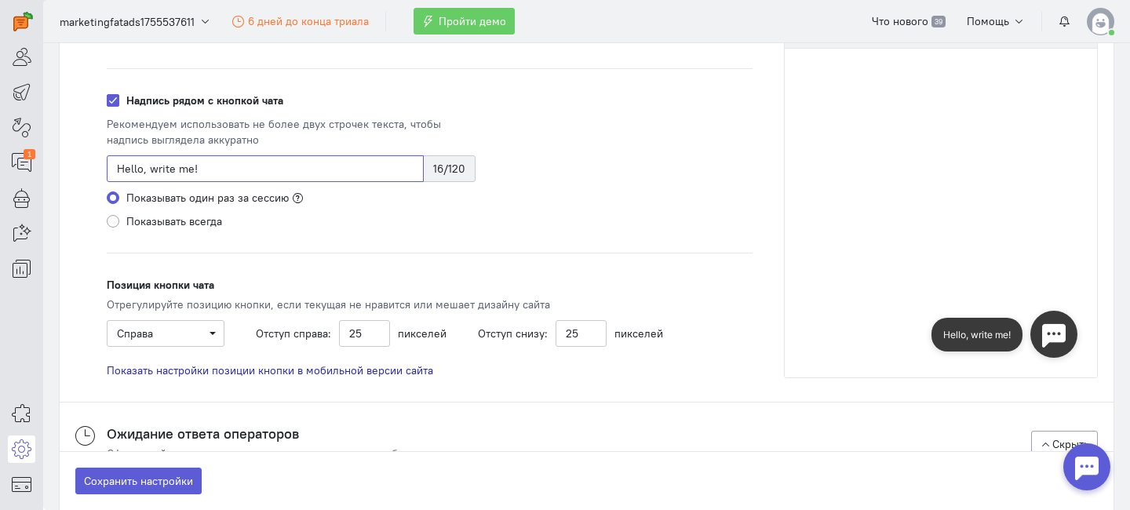
click at [231, 167] on input "Hello, write me!" at bounding box center [265, 168] width 317 height 27
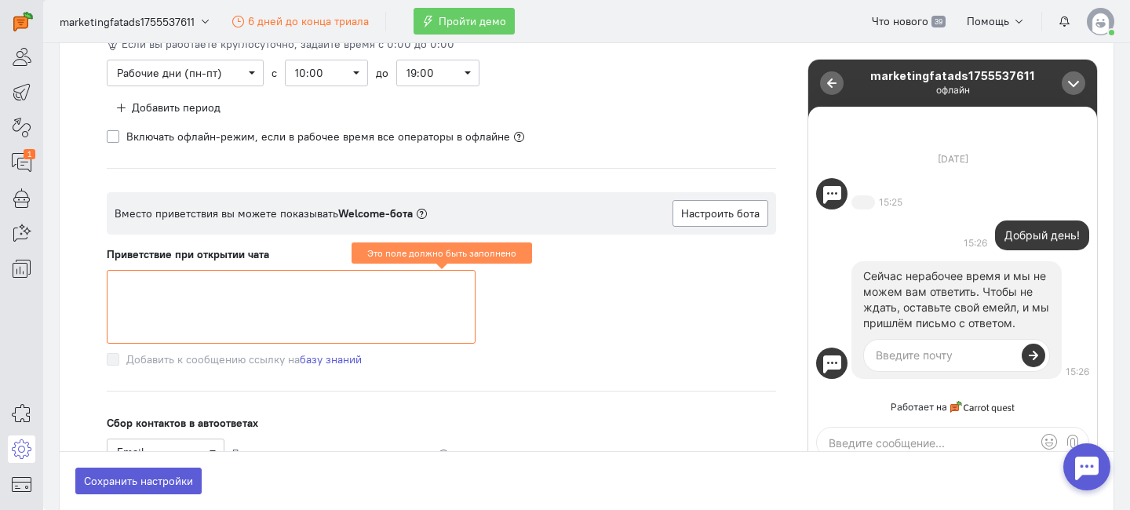
scroll to position [953, 0]
click at [278, 315] on textarea at bounding box center [291, 306] width 369 height 74
paste textarea "Hello, write me!"
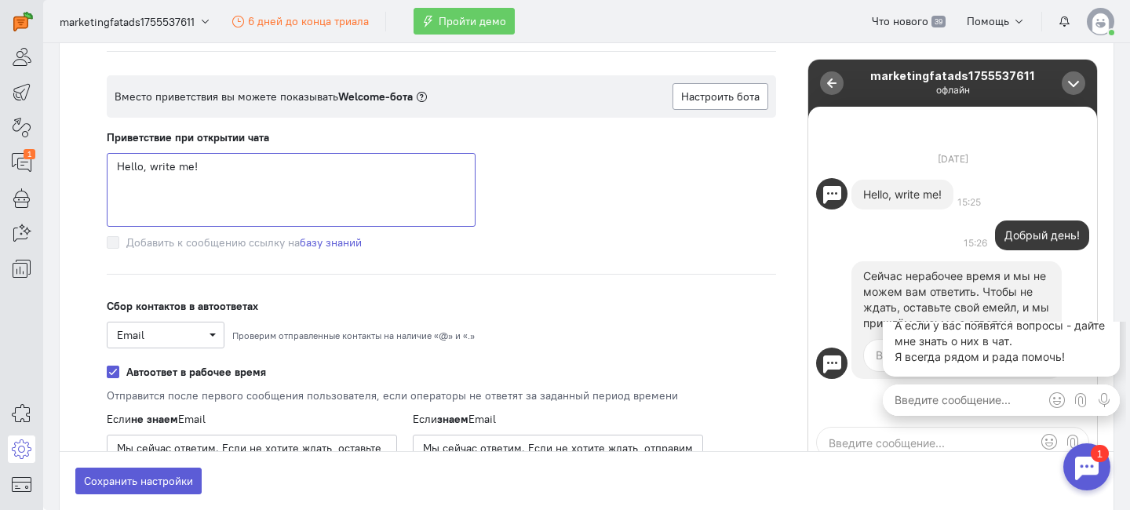
scroll to position [0, 0]
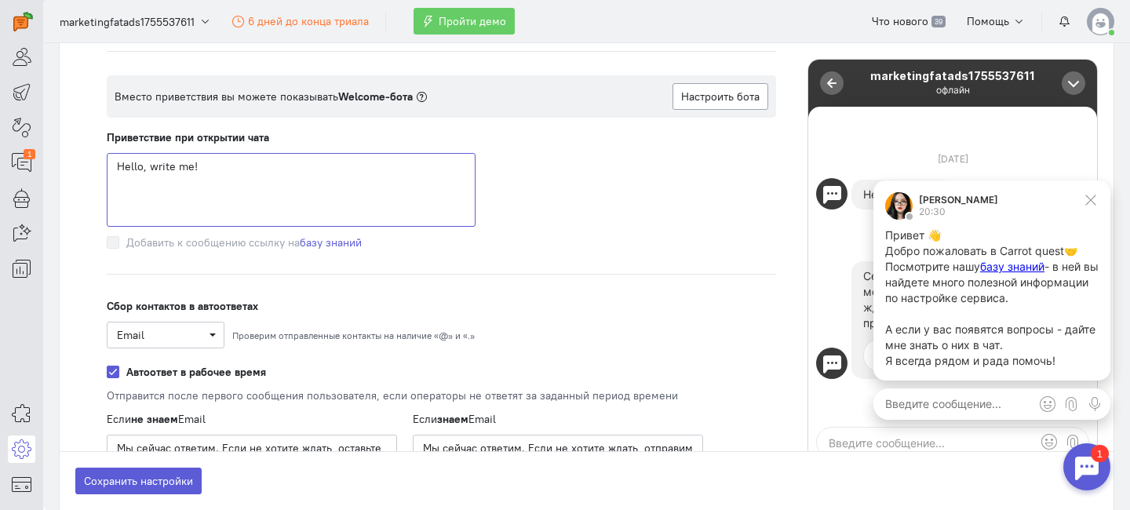
paste textarea "🚀 Hey affiliate! Looking for fat traffic from push & pops? You’re in the right …"
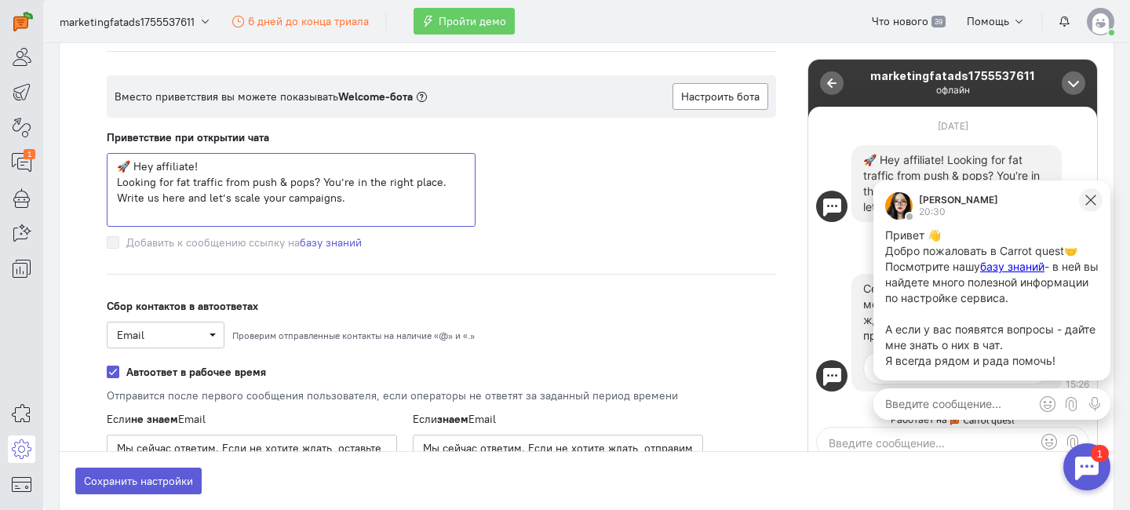
type textarea "🚀 Hey affiliate! Looking for fat traffic from push & pops? You’re in the right …"
click at [1093, 202] on icon at bounding box center [1090, 200] width 14 height 14
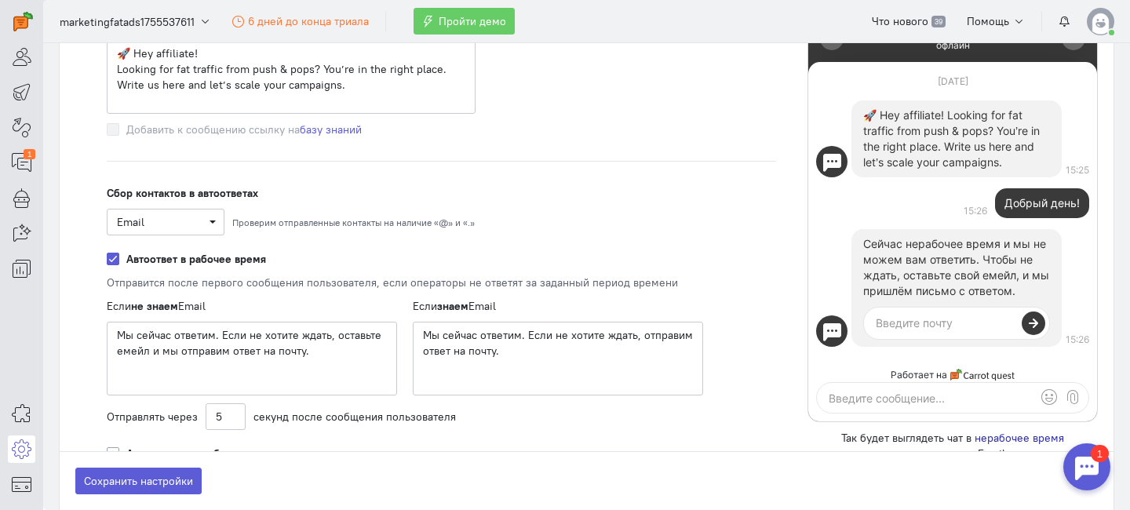
scroll to position [1217, 0]
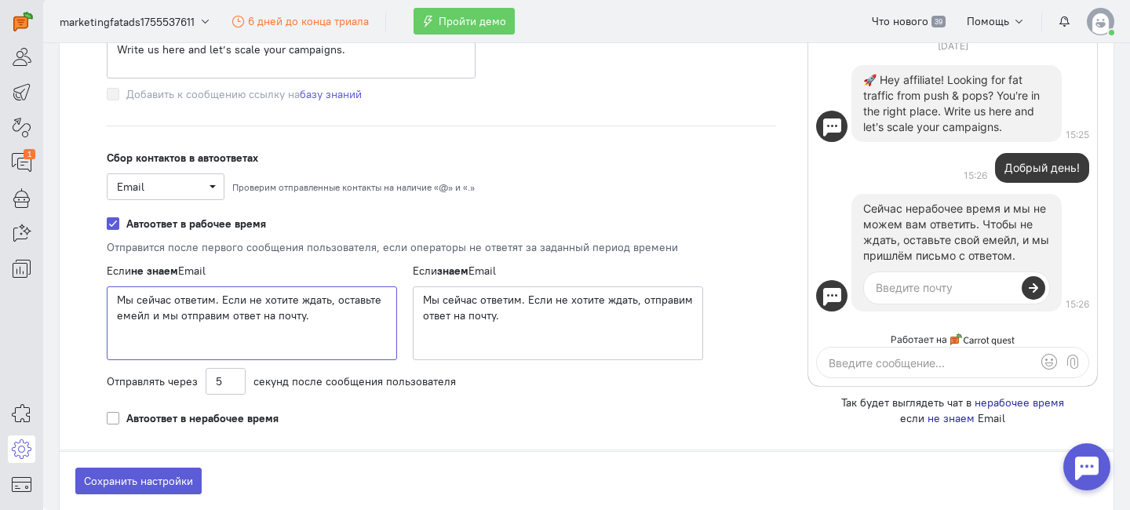
click at [266, 311] on textarea "Мы сейчас ответим. Если не хотите ждать, оставьте емейл и мы отправим ответ на …" at bounding box center [252, 323] width 290 height 74
click at [488, 282] on div "Если знаем Email Мы сейчас ответим. Если не хотите ждать, отправим ответ на поч…" at bounding box center [558, 311] width 322 height 97
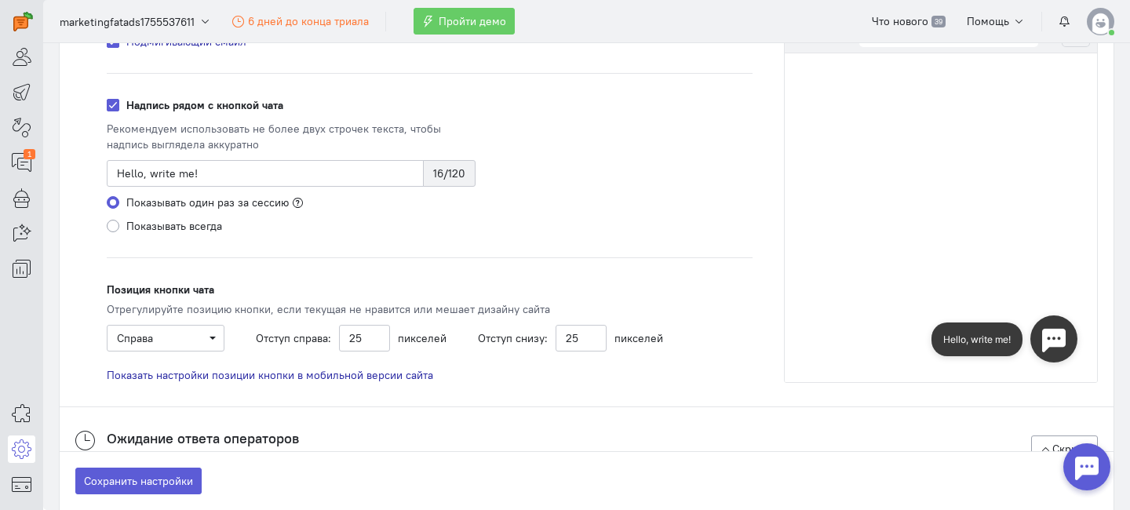
scroll to position [478, 0]
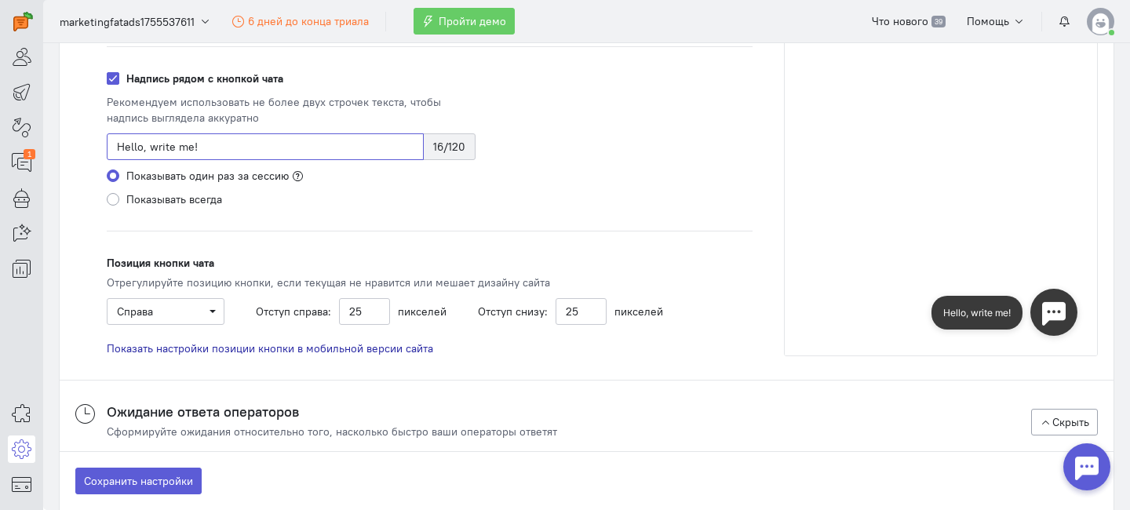
click at [273, 155] on input "Hello, write me!" at bounding box center [265, 146] width 317 height 27
paste input "🚀 Hey affiliate! Looking for fat traffic from push & pops? You’re in the right …"
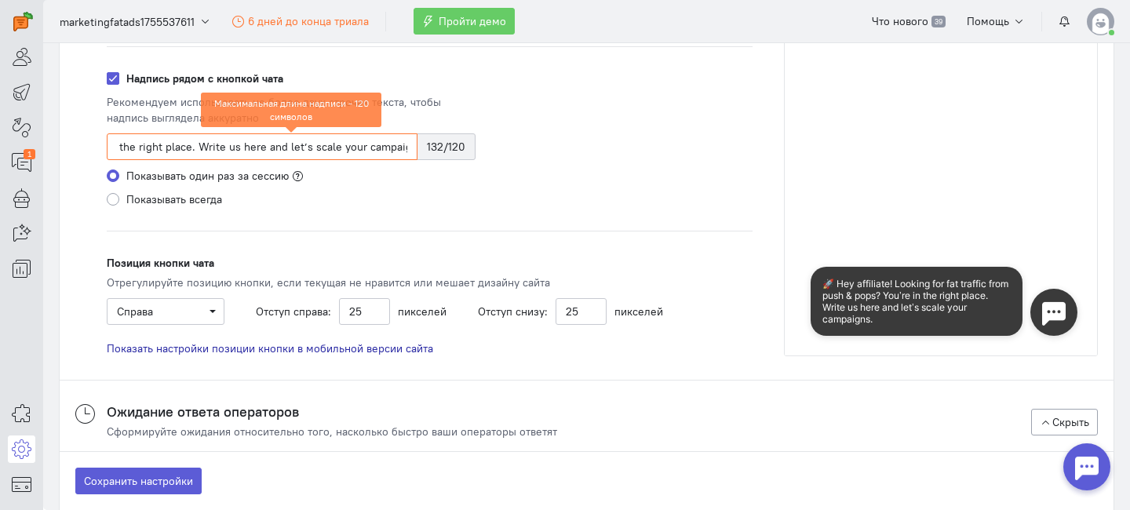
scroll to position [0, 0]
click at [302, 134] on input "🚀 Hey affiliate! Looking for fat traffic from push & pops? You’re in the right …" at bounding box center [262, 146] width 311 height 27
paste input "Welcome to FatAds! Run high-converting push & pop campaigns. Ask your question …"
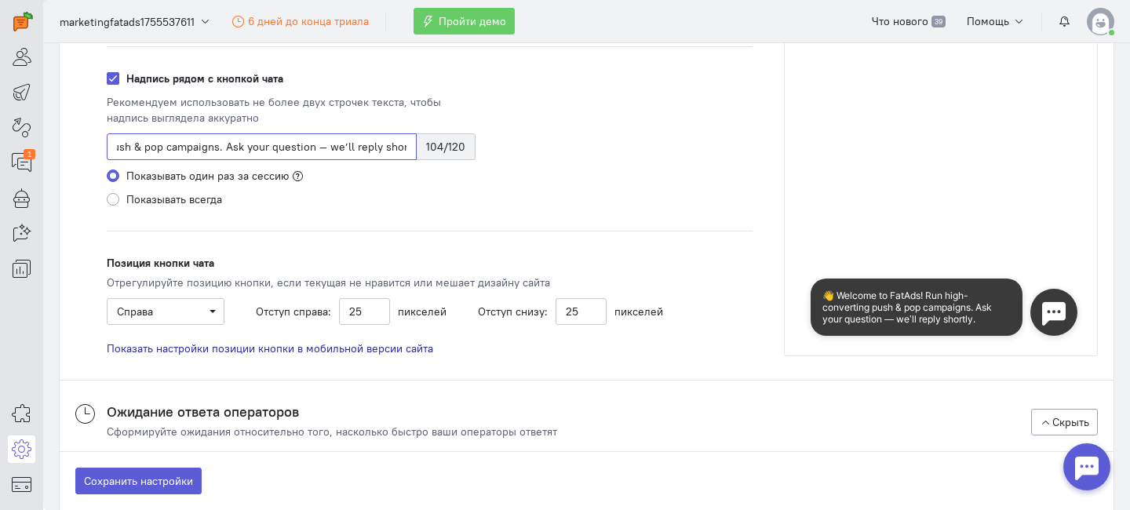
type input "👋 Welcome to FatAds! Run high-converting push & pop campaigns. Ask your questio…"
click at [472, 195] on div "Показывать всегда" at bounding box center [291, 199] width 369 height 16
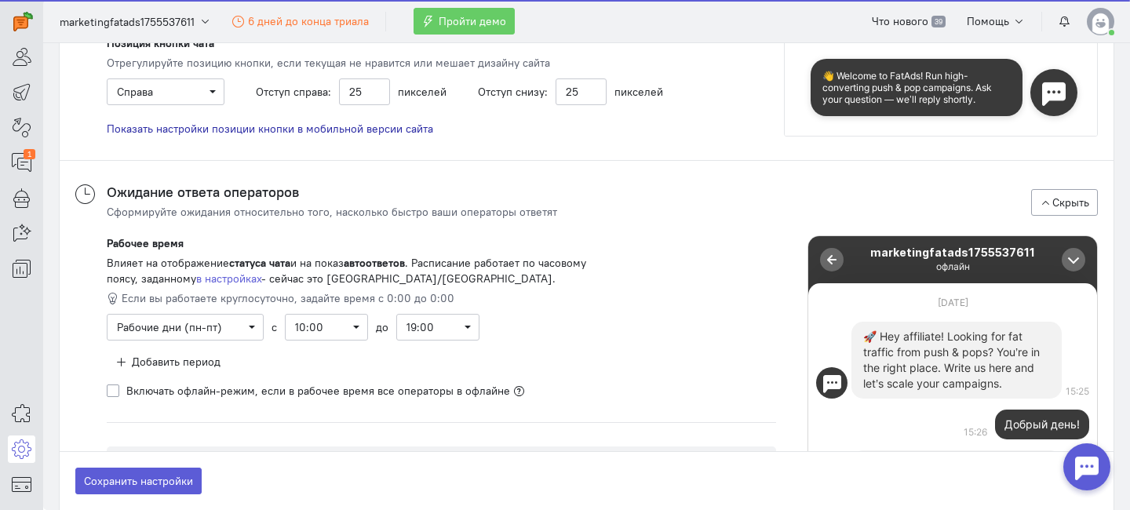
scroll to position [837, 0]
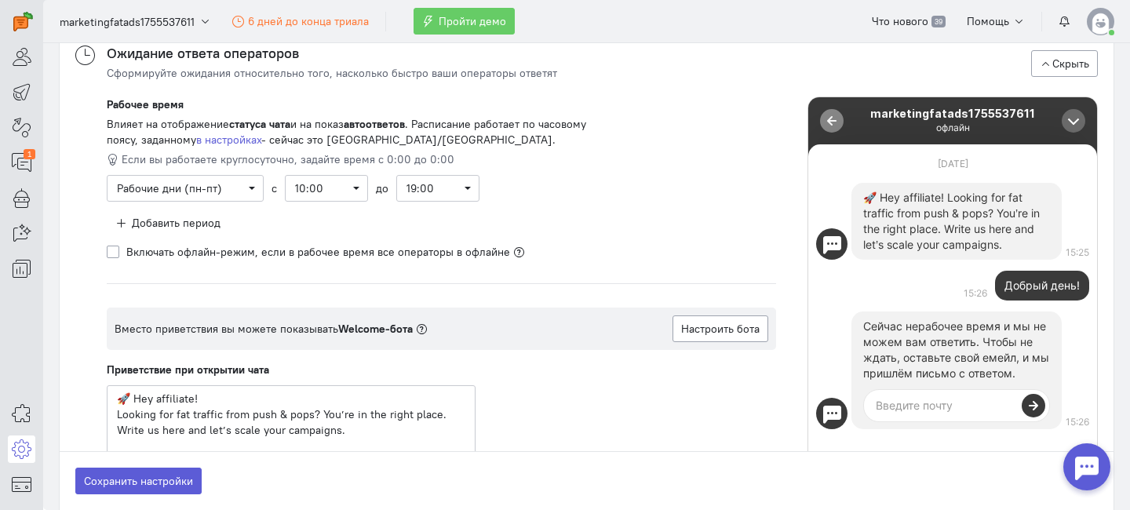
click at [820, 121] on div "0" at bounding box center [832, 121] width 24 height 24
click at [1070, 118] on div at bounding box center [1073, 121] width 24 height 24
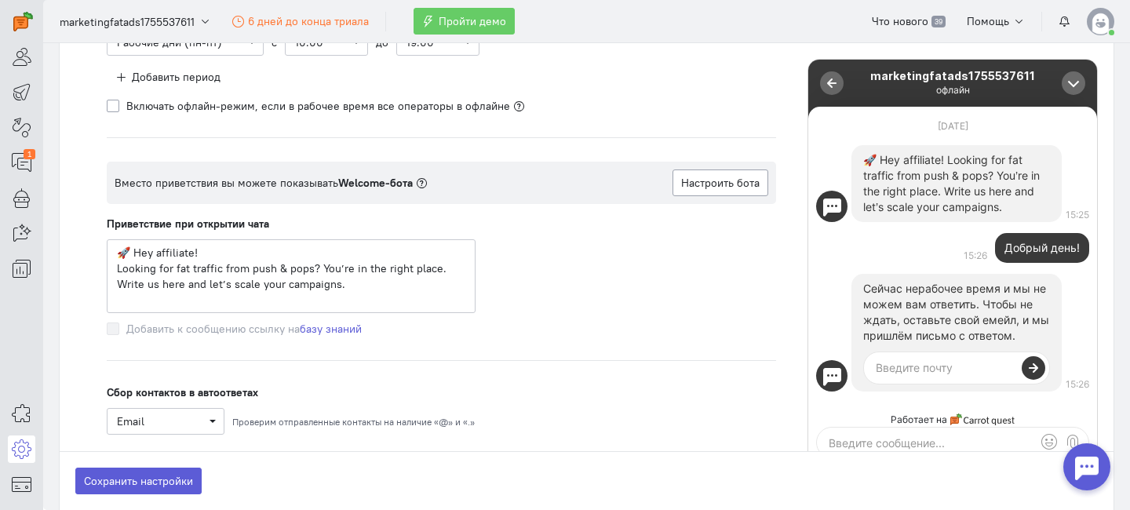
scroll to position [998, 0]
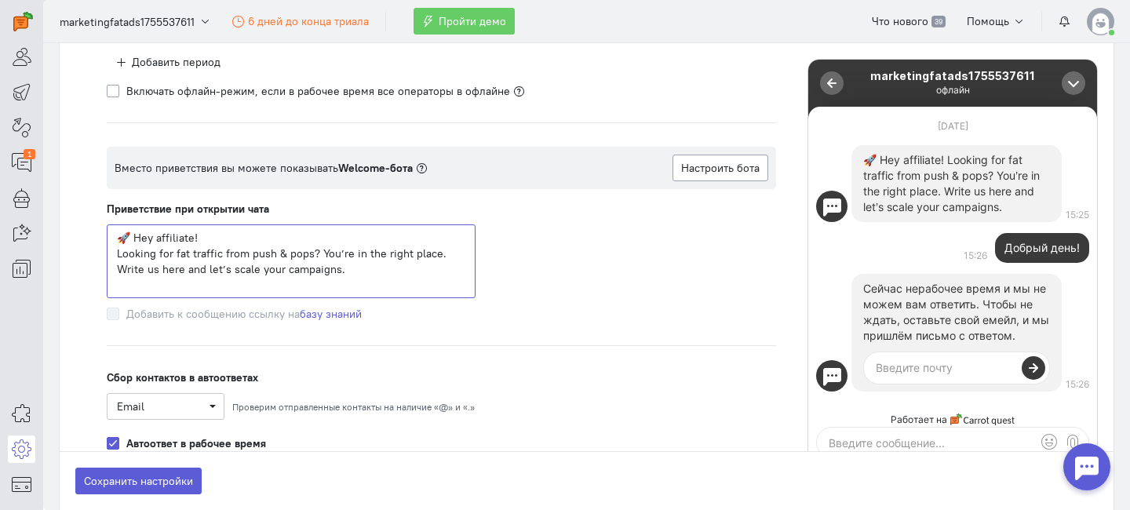
click at [217, 266] on textarea "🚀 Hey affiliate! Looking for fat traffic from push & pops? You’re in the right …" at bounding box center [291, 261] width 369 height 74
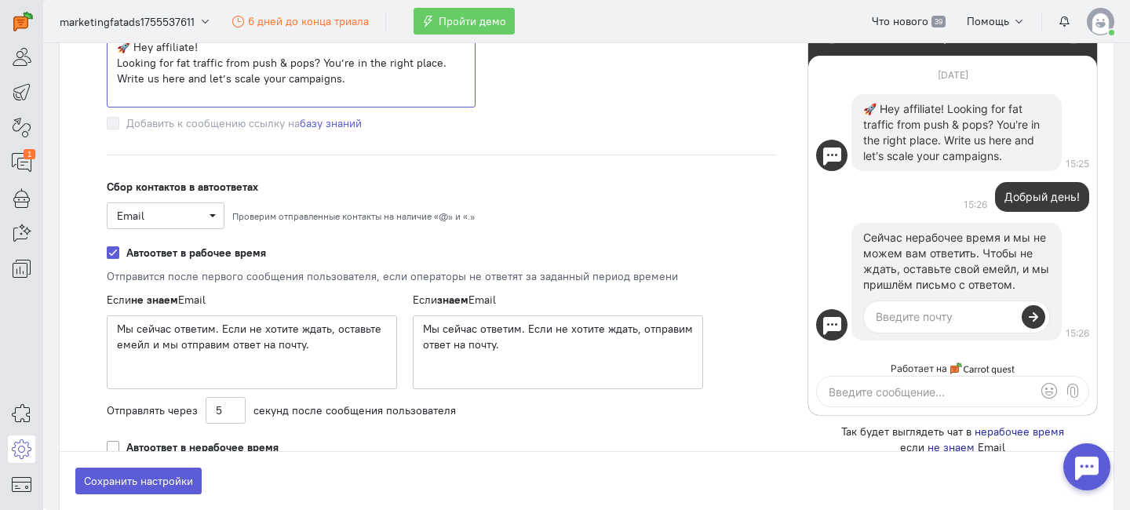
scroll to position [1199, 0]
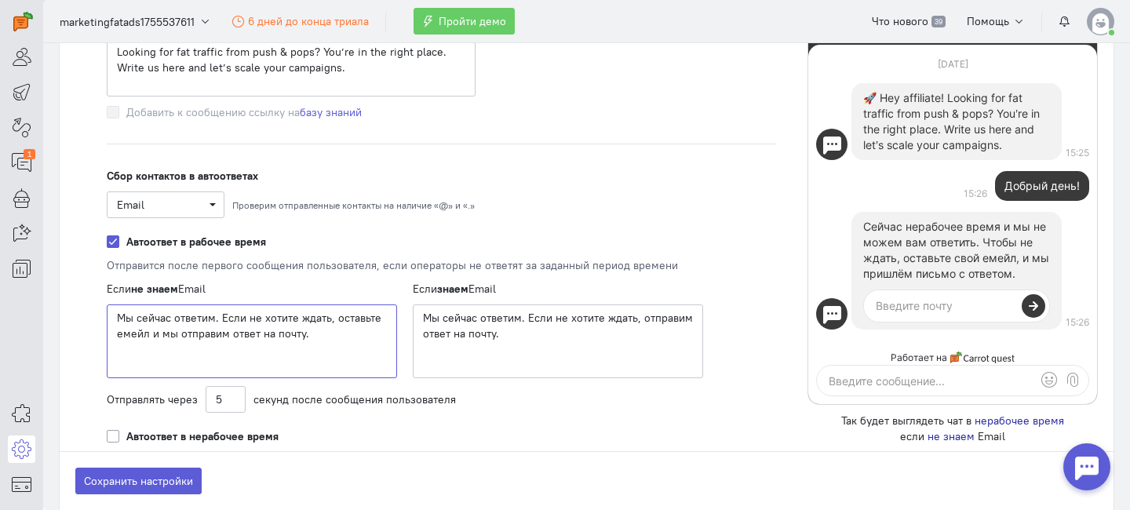
click at [235, 329] on textarea "Мы сейчас ответим. Если не хотите ждать, оставьте емейл и мы отправим ответ на …" at bounding box center [252, 341] width 290 height 74
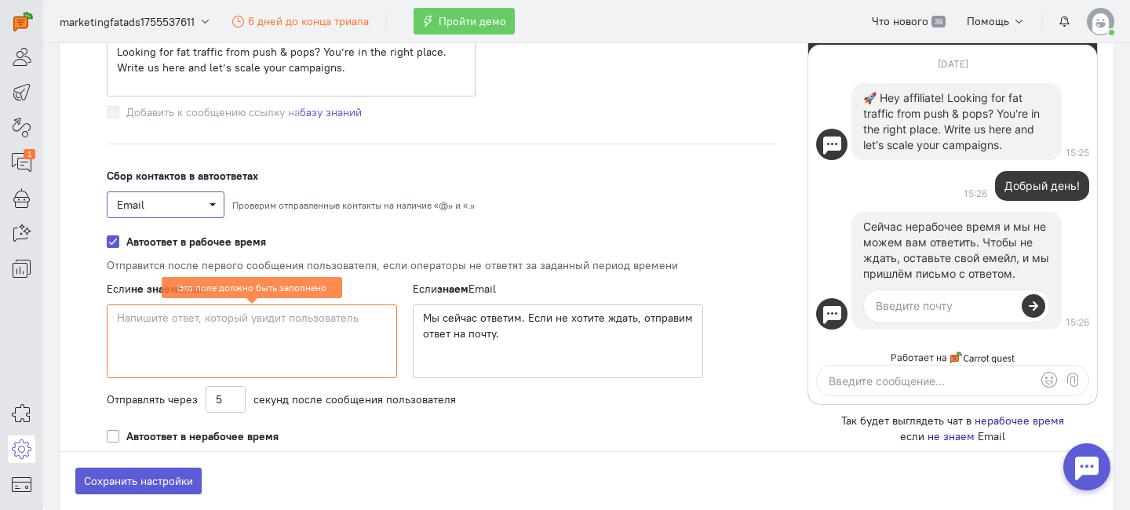
click at [143, 205] on span "Email" at bounding box center [130, 205] width 27 height 14
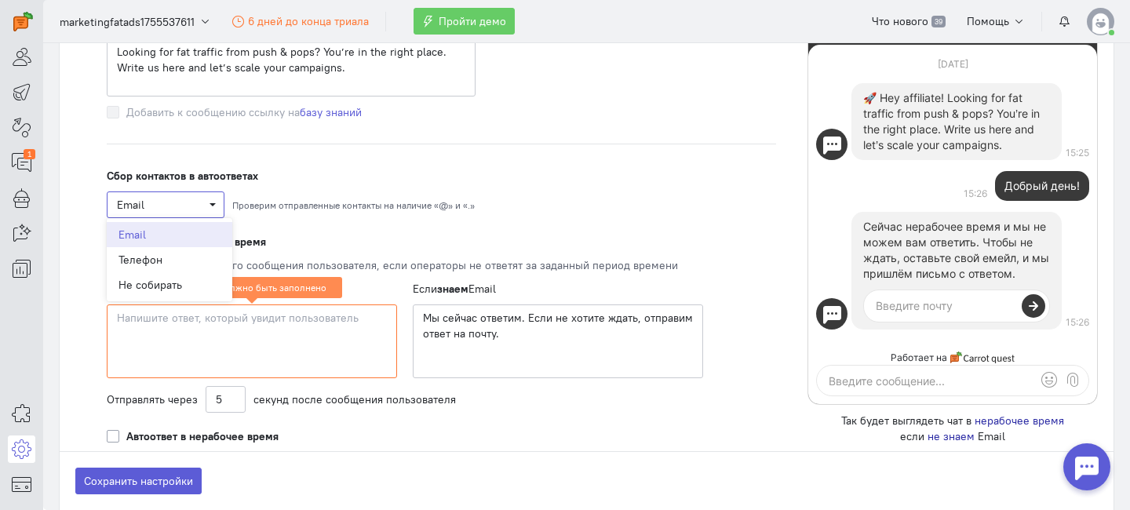
click at [184, 208] on span "Email" at bounding box center [165, 205] width 97 height 16
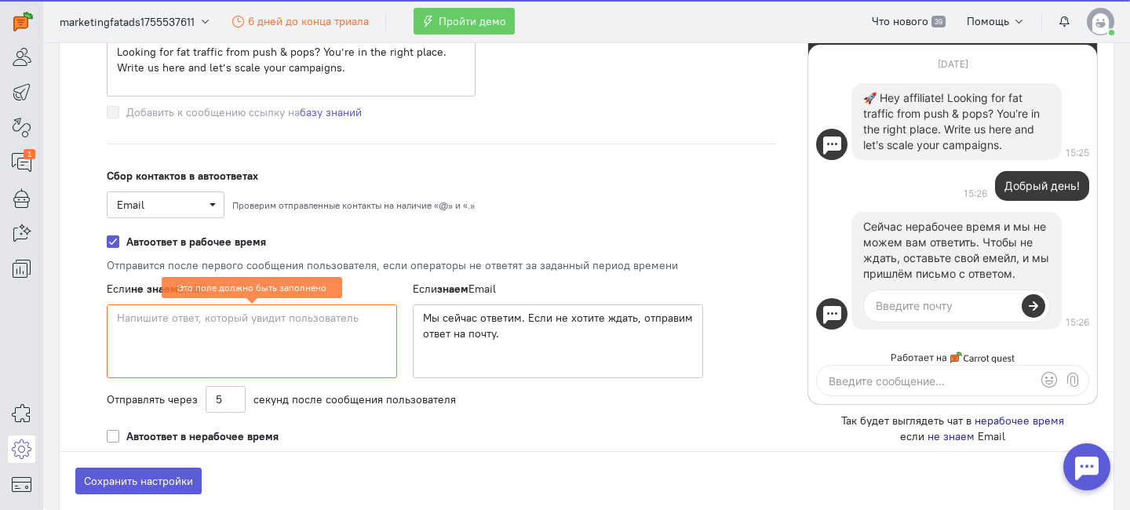
click at [245, 339] on textarea at bounding box center [252, 341] width 290 height 74
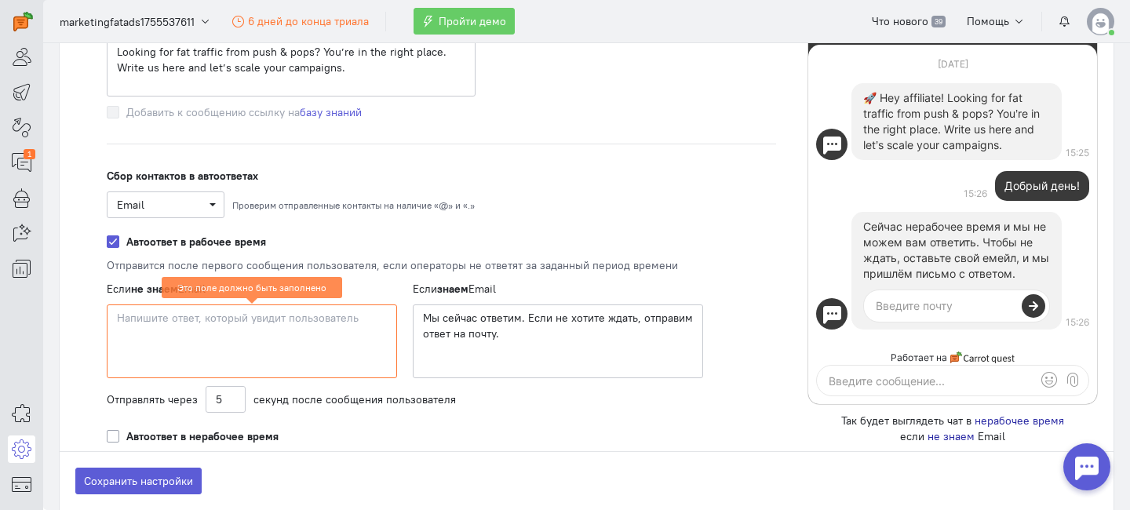
paste textarea "Want answers faster? Share your email and we’ll send everything you need to kic…"
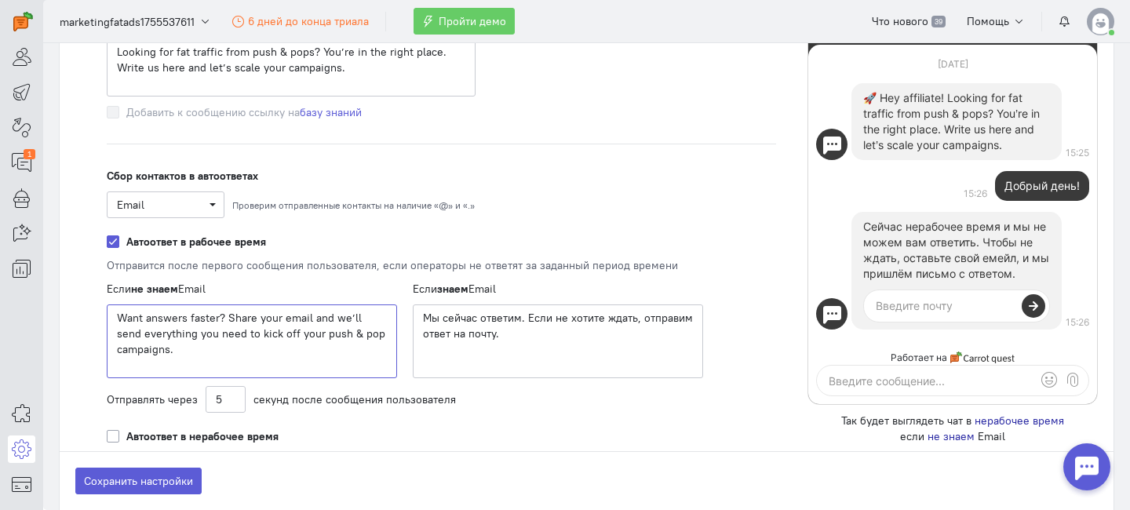
type textarea "Want answers faster? Share your email and we’ll send everything you need to kic…"
click at [486, 342] on textarea "Мы сейчас ответим. Если не хотите ждать, отправим ответ на почту." at bounding box center [558, 341] width 290 height 74
drag, startPoint x: 412, startPoint y: 289, endPoint x: 533, endPoint y: 300, distance: 122.1
click at [533, 300] on div "Если знаем Email Мы сейчас ответим. Если не хотите ждать, отправим ответ на поч…" at bounding box center [558, 329] width 322 height 97
copy div "Если знаем Email"
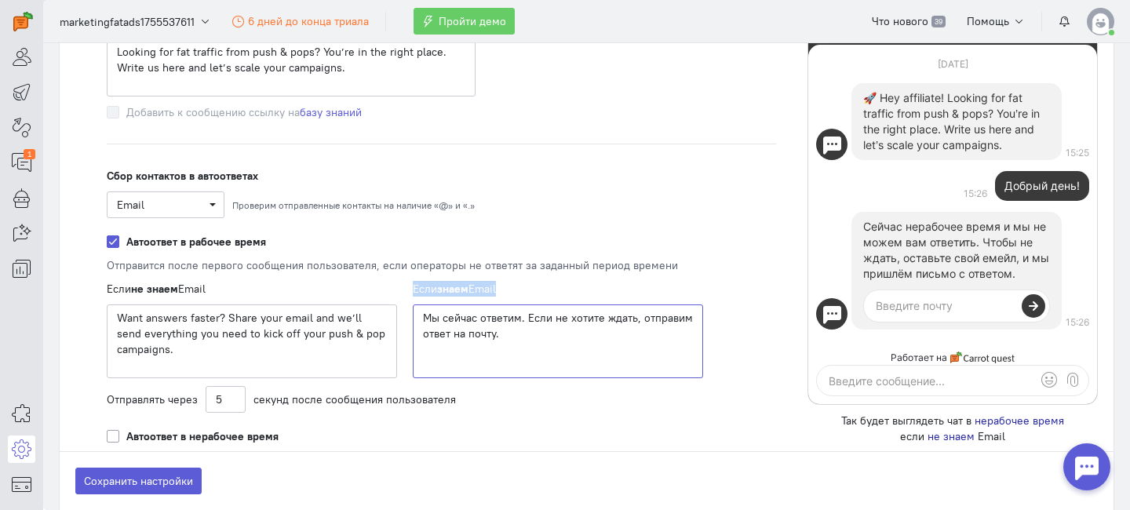
click at [450, 353] on textarea "Мы сейчас ответим. Если не хотите ждать, отправим ответ на почту." at bounding box center [558, 341] width 290 height 74
paste textarea "You’ll get a reply soon. If you’d rather not wait here, check your inbox — we’l…"
type textarea "You’ll get a reply soon. If you’d rather not wait here, check your inbox — we’l…"
click at [487, 412] on div "Отправлять через 5 секунд после сообщения пользователя" at bounding box center [405, 399] width 596 height 27
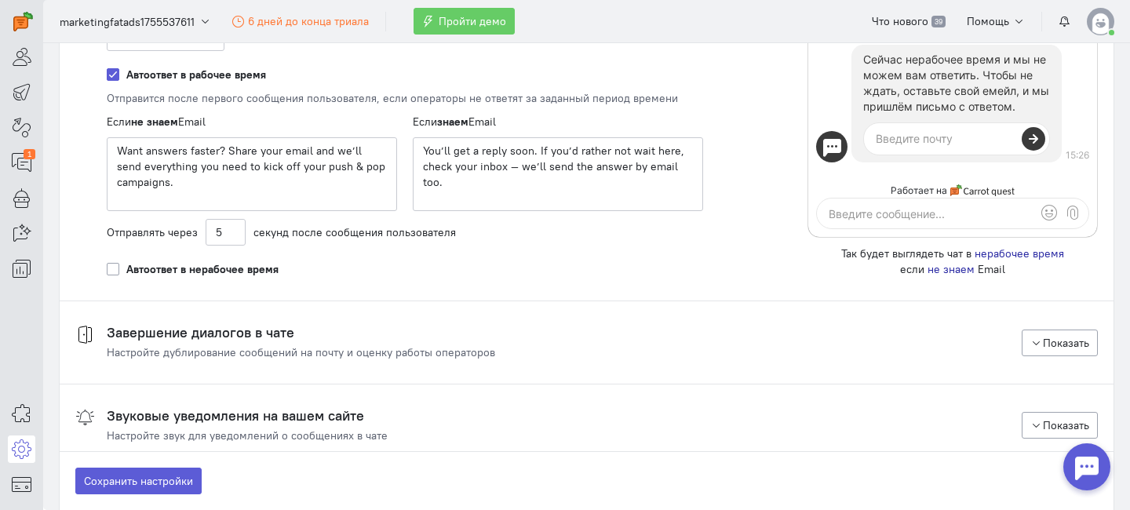
scroll to position [1439, 0]
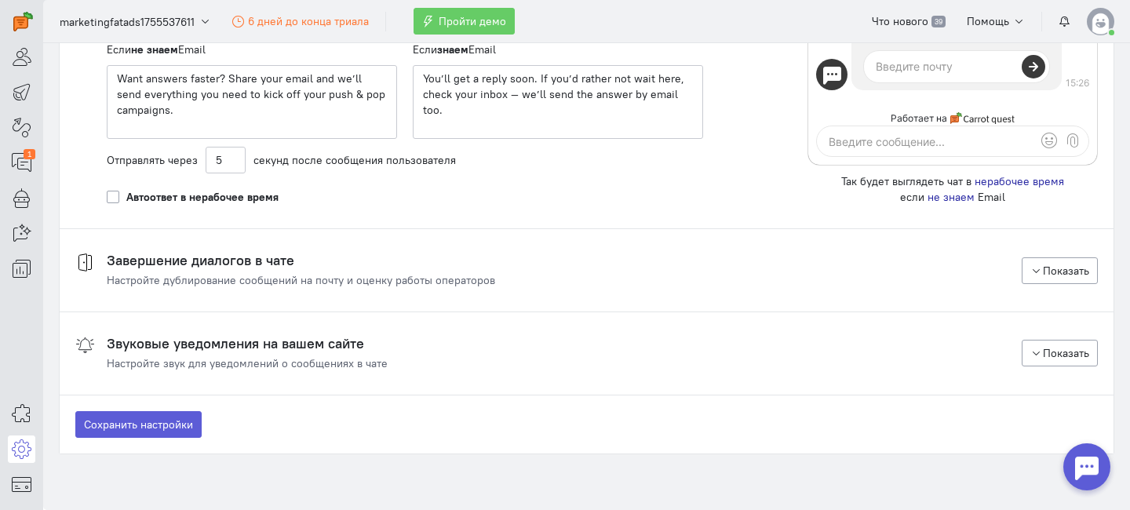
click at [251, 202] on label "Автоответ в нерабочее время" at bounding box center [202, 197] width 152 height 16
click at [119, 202] on input "Автоответ в нерабочее время" at bounding box center [113, 196] width 13 height 14
checkbox input "true"
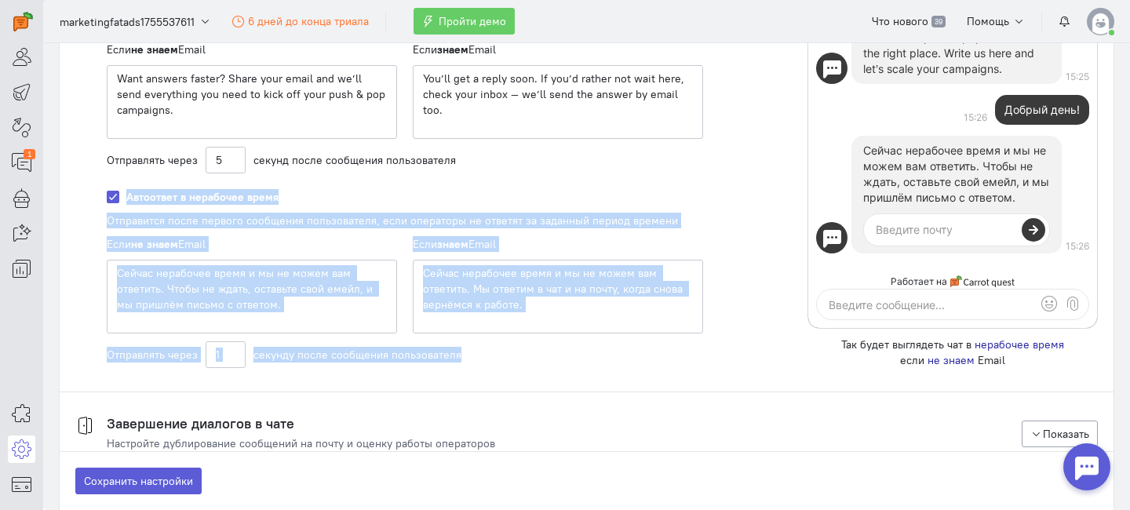
drag, startPoint x: 130, startPoint y: 196, endPoint x: 554, endPoint y: 352, distance: 451.4
click at [554, 352] on div "Автоответ в нерабочее время Отправится после первого сообщения пользователя, ес…" at bounding box center [405, 278] width 596 height 179
copy div "Автоответ в нерабочее время Отправится после первого сообщения пользователя, ес…"
click at [252, 304] on textarea "Сейчас нерабочее время и мы не можем вам ответить. Чтобы не ждать, оставьте сво…" at bounding box center [252, 297] width 290 height 74
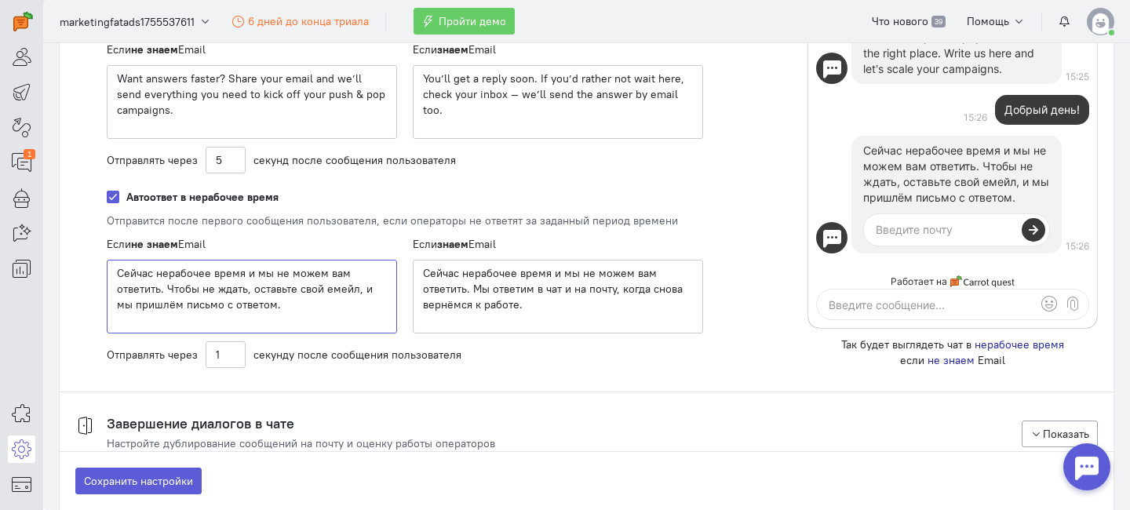
paste textarea "We’re offline now. Drop your email and we’ll hit you back with answers once we’…"
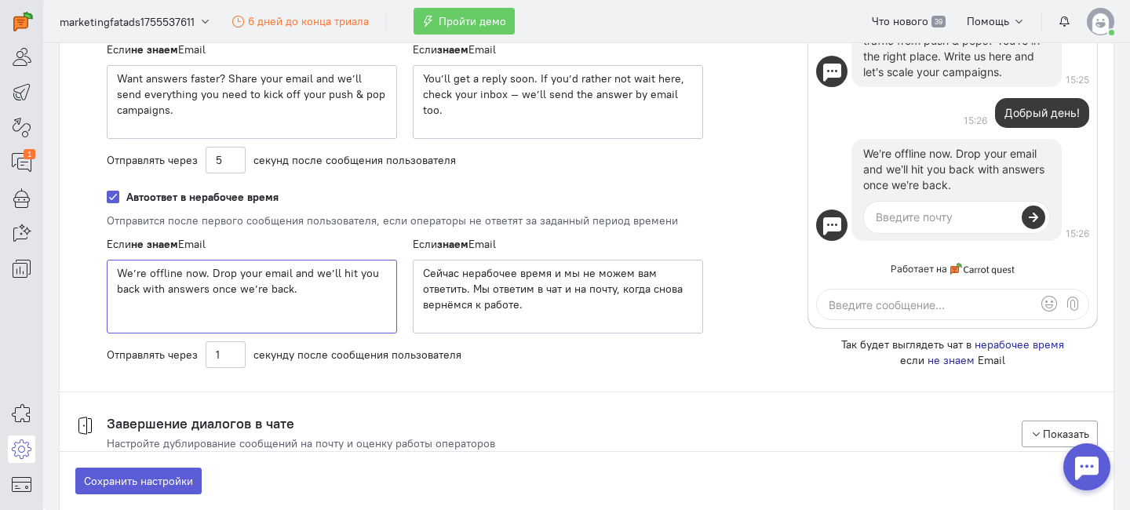
type textarea "We’re offline now. Drop your email and we’ll hit you back with answers once we’…"
click at [455, 304] on textarea "Сейчас нерабочее время и мы не можем вам ответить. Мы ответим в чат и на почту,…" at bounding box center [558, 297] width 290 height 74
paste textarea "We’re offline now. You’ll get our reply in chat and straight to your inbox when…"
type textarea "We’re offline now. You’ll get our reply in chat and straight to your inbox when…"
click at [501, 351] on div "Отправлять через 1 секунду после сообщения пользователя" at bounding box center [405, 354] width 596 height 27
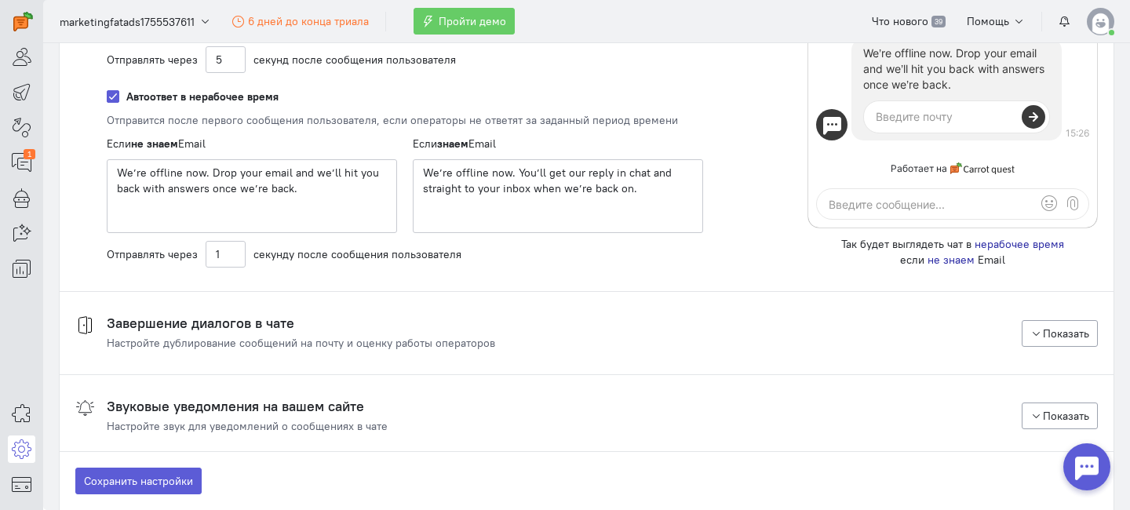
scroll to position [1553, 0]
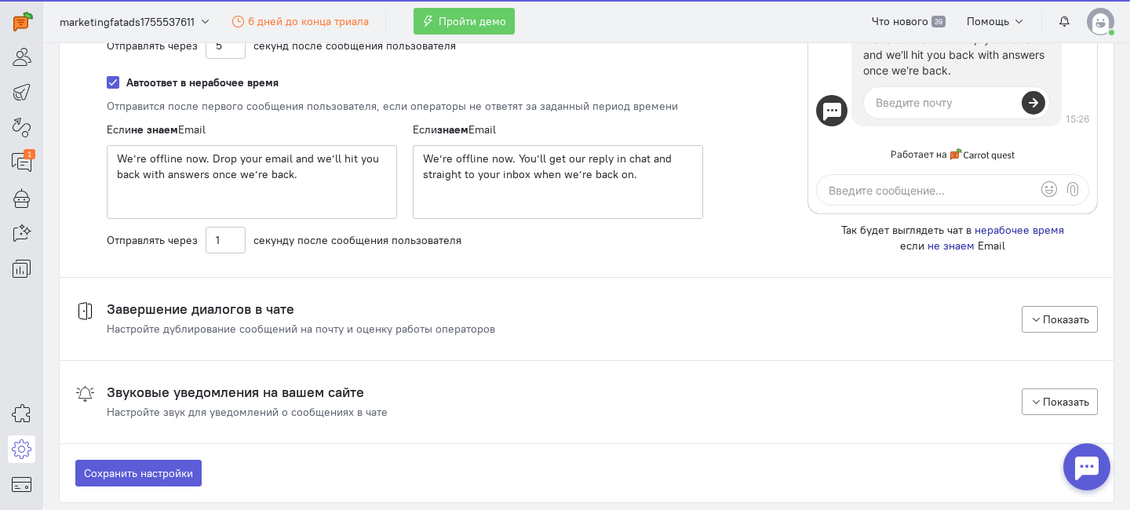
click at [273, 325] on div "Настройте дублирование сообщений на почту и оценку работы операторов" at bounding box center [301, 329] width 388 height 16
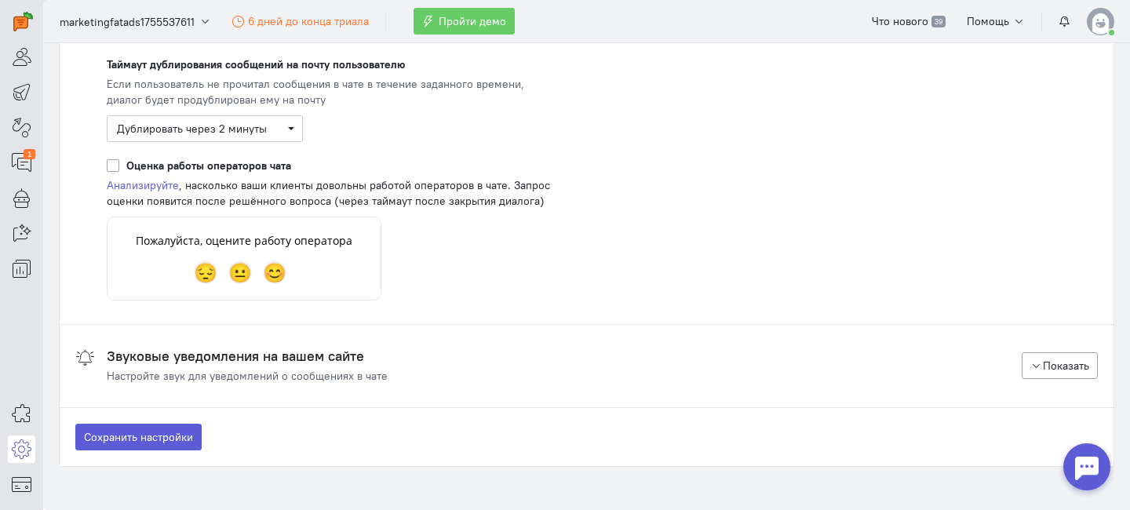
scroll to position [2009, 0]
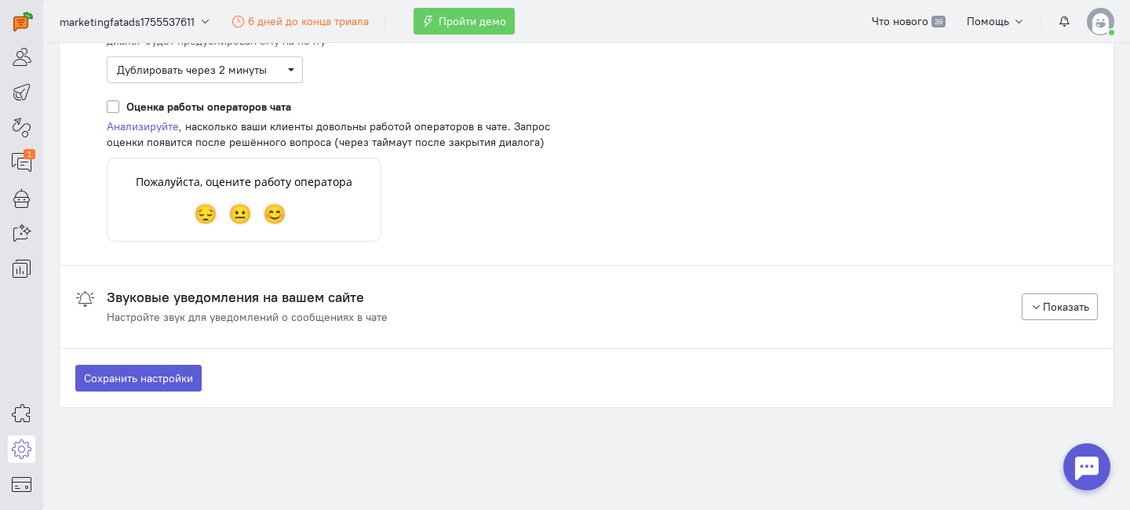
click at [222, 179] on div "Оценка работы операторов чата Анализируйте , насколько ваши клиенты довольны ра…" at bounding box center [346, 170] width 478 height 143
click at [247, 300] on h4 "Звуковые уведомления на вашем сайте" at bounding box center [247, 297] width 281 height 16
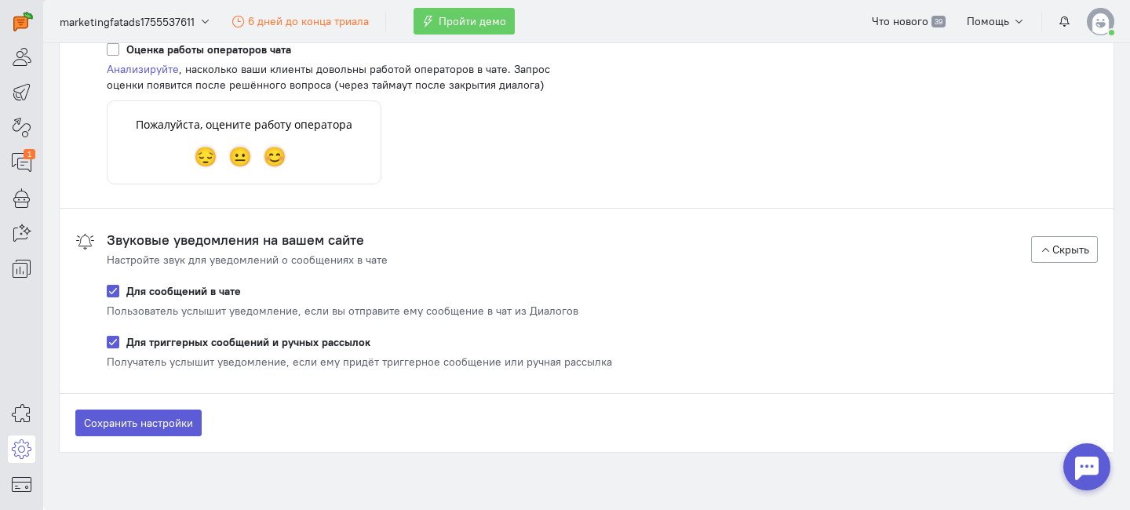
scroll to position [2111, 0]
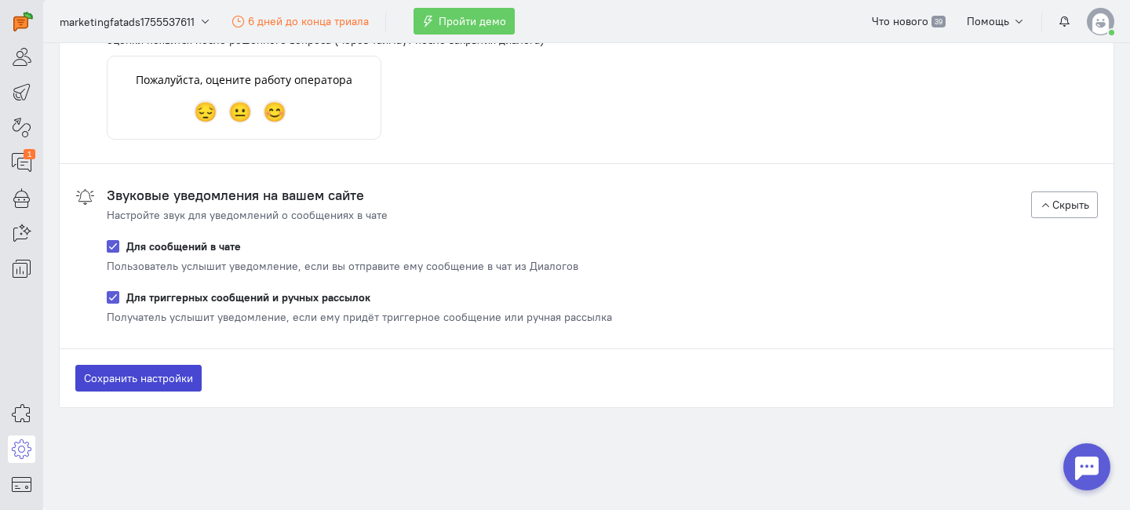
click at [152, 379] on button "Сохранить настройки" at bounding box center [138, 378] width 126 height 27
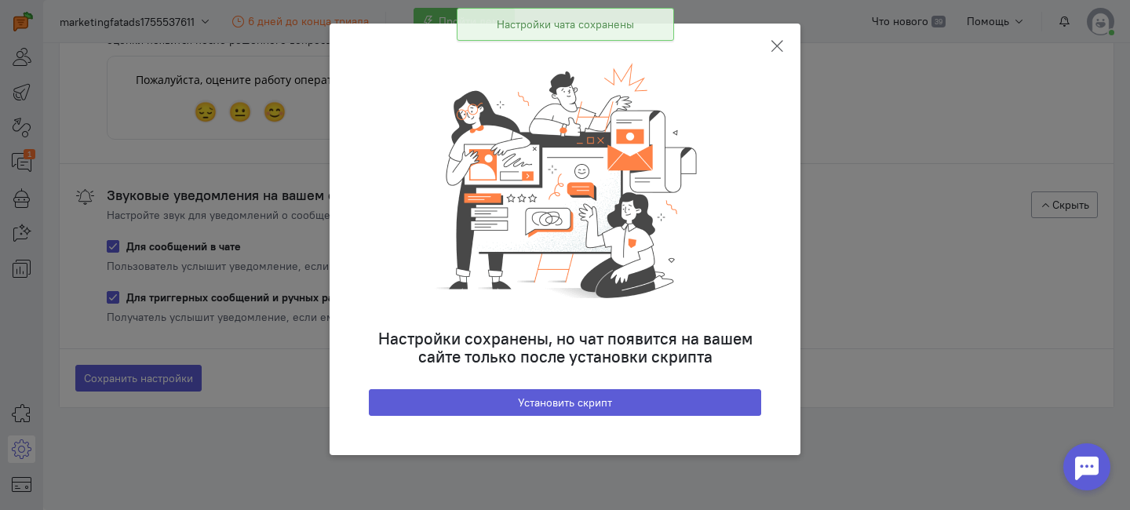
click at [779, 49] on icon at bounding box center [777, 46] width 16 height 16
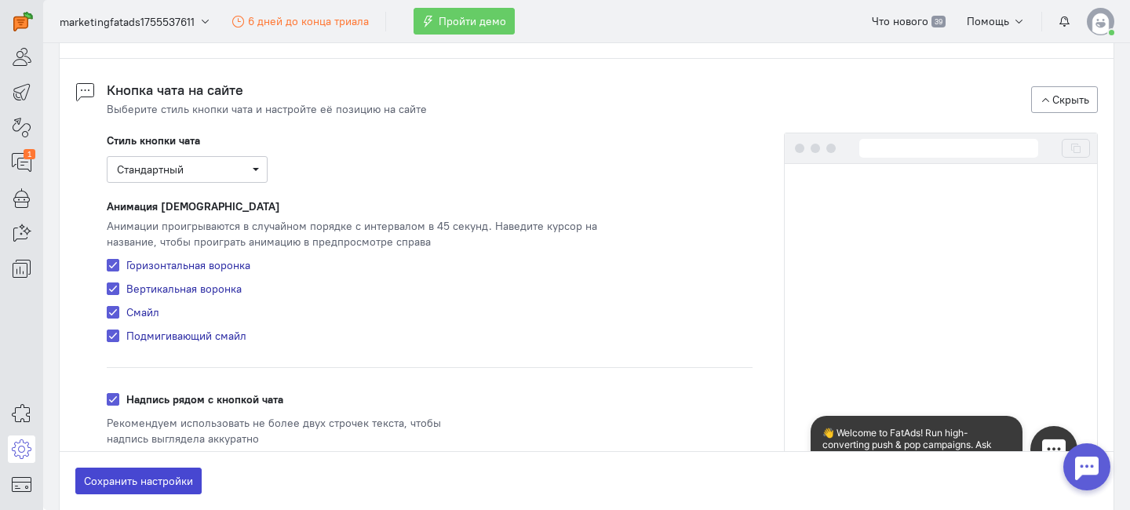
scroll to position [0, 0]
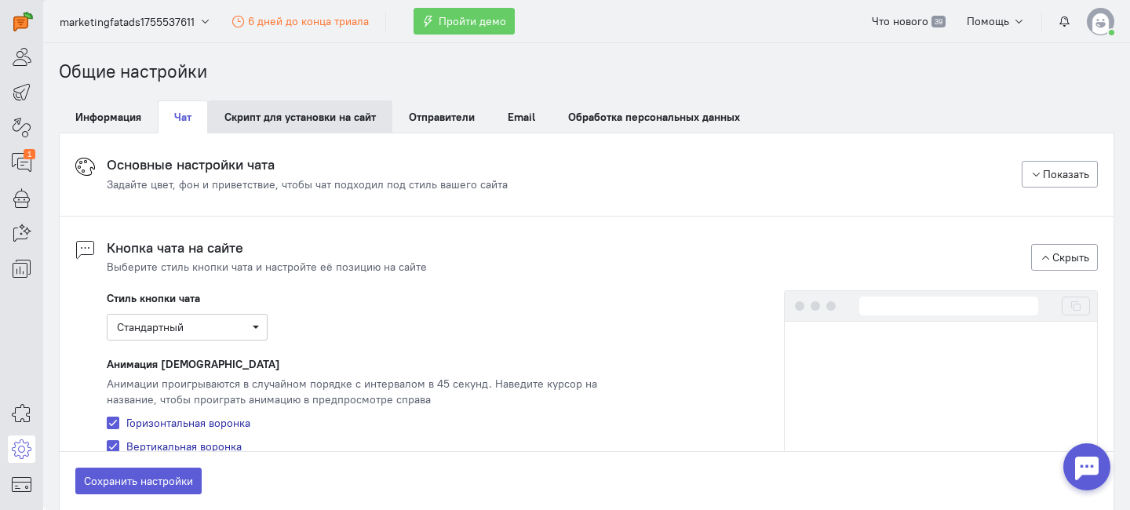
click at [288, 114] on link "Скрипт для установки на сайт" at bounding box center [300, 116] width 184 height 33
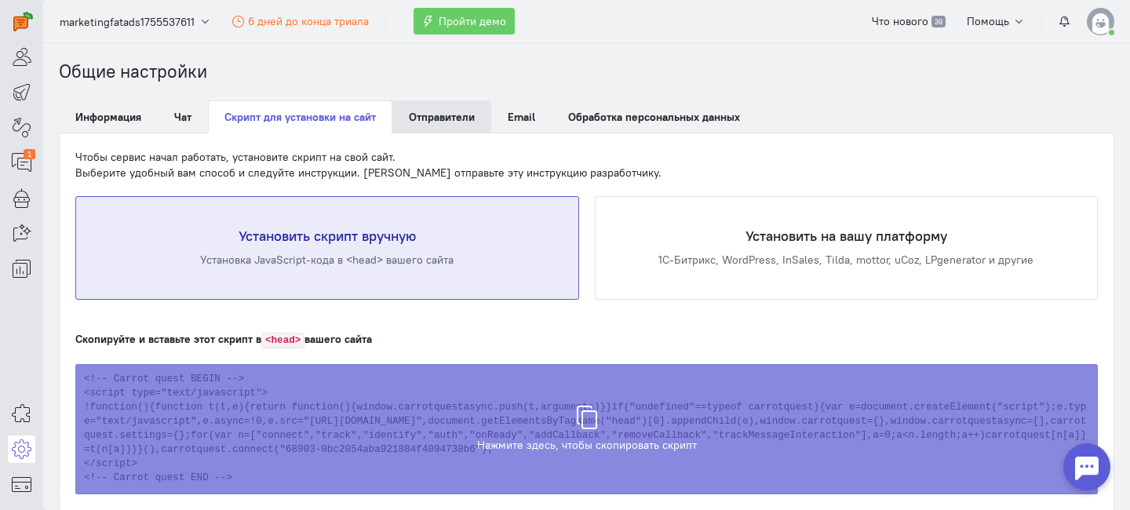
click at [444, 115] on span "Отправители" at bounding box center [442, 117] width 66 height 14
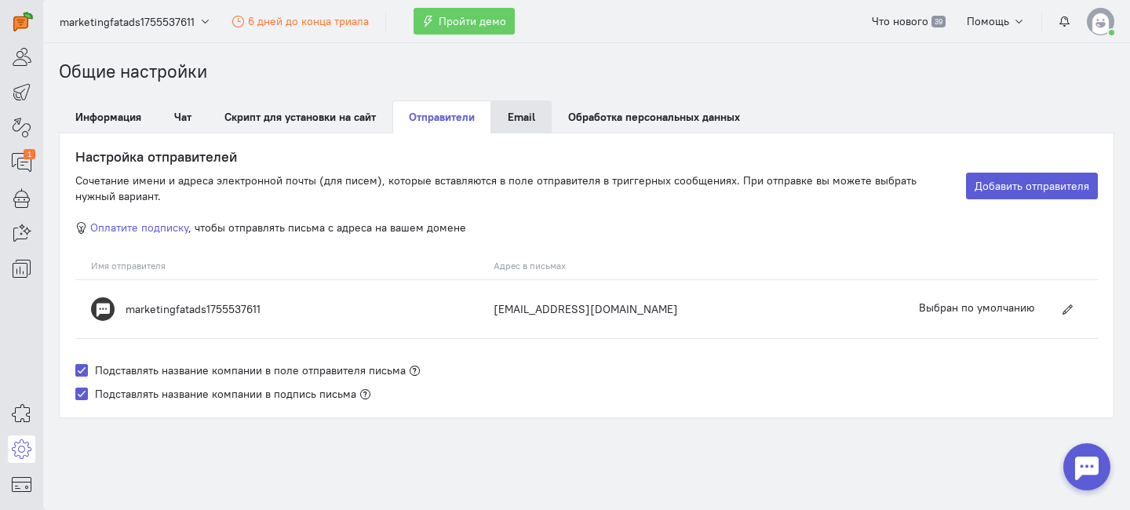
click at [525, 115] on span "Email" at bounding box center [521, 117] width 27 height 14
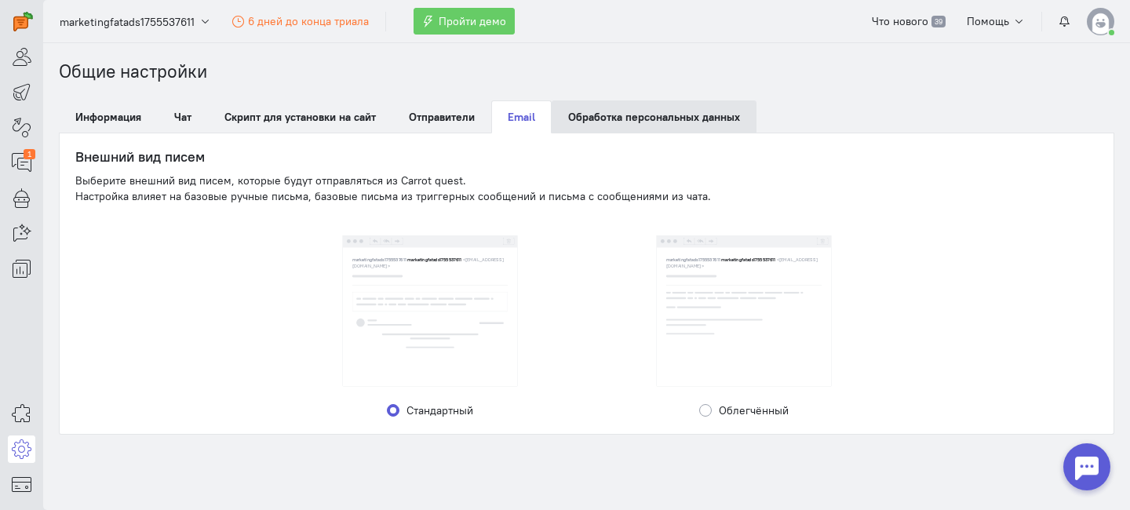
click at [609, 123] on link "Обработка персональных данных" at bounding box center [653, 116] width 205 height 33
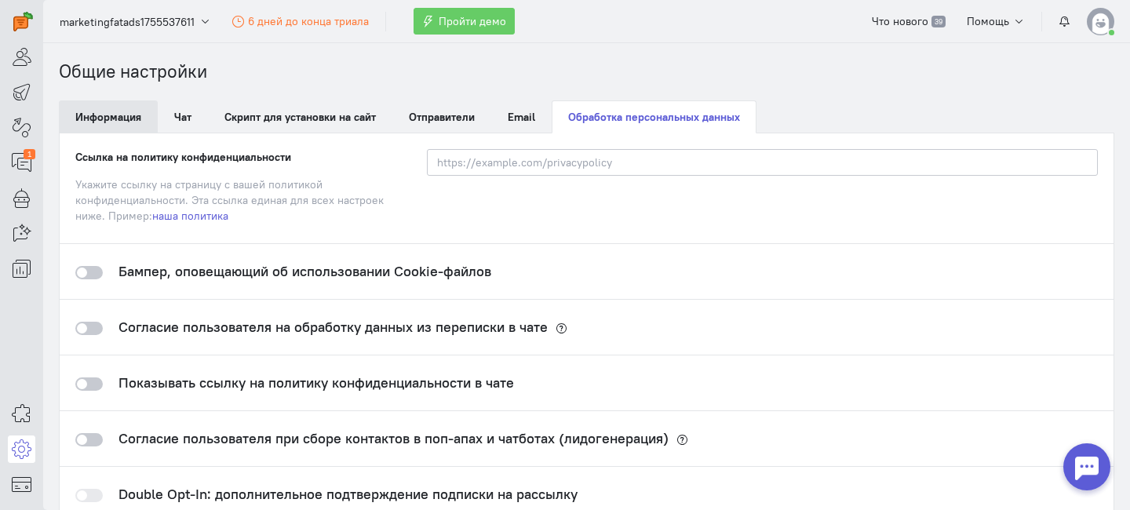
click at [91, 104] on link "Информация" at bounding box center [108, 116] width 99 height 33
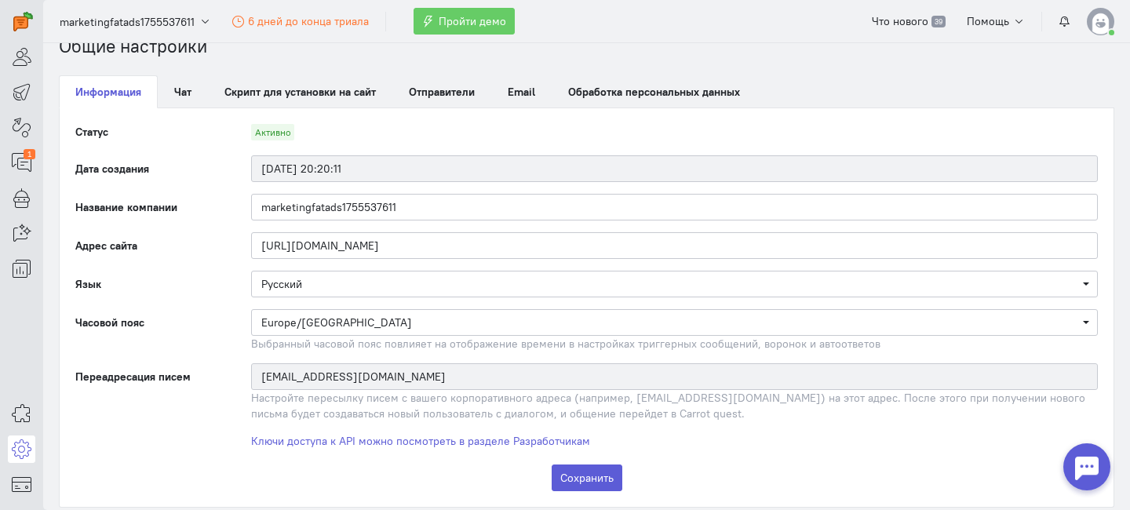
scroll to position [26, 0]
click at [323, 209] on input "marketingfatads1755537611" at bounding box center [674, 206] width 846 height 27
type input "[PERSON_NAME]"
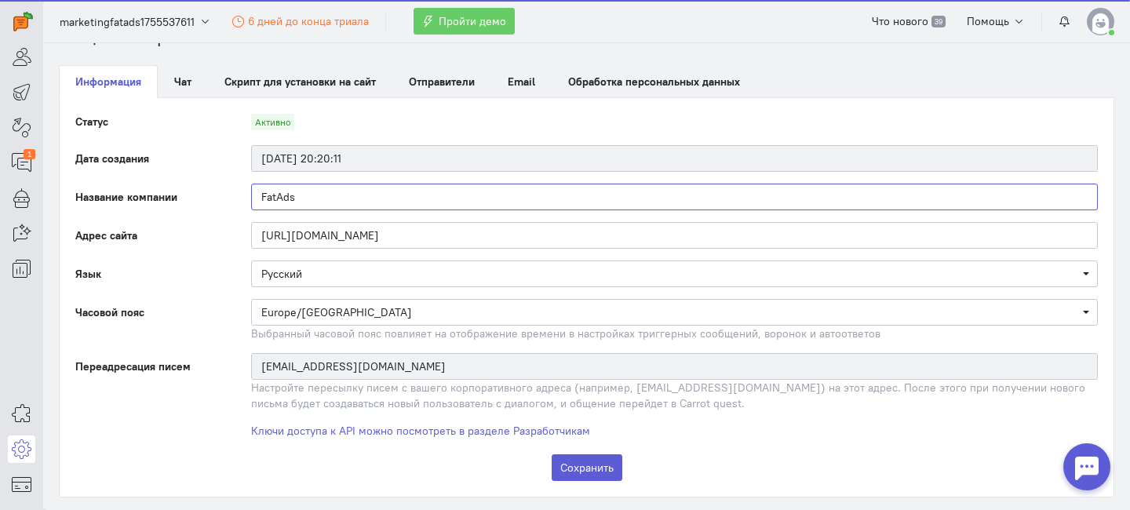
scroll to position [48, 0]
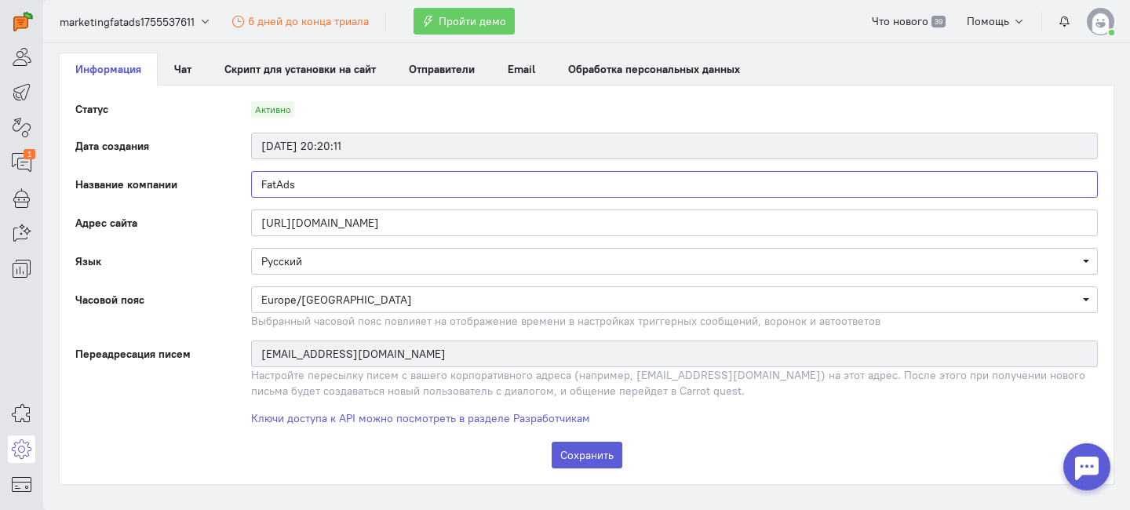
type input "FatAds"
click at [360, 250] on span "Русский" at bounding box center [674, 261] width 846 height 27
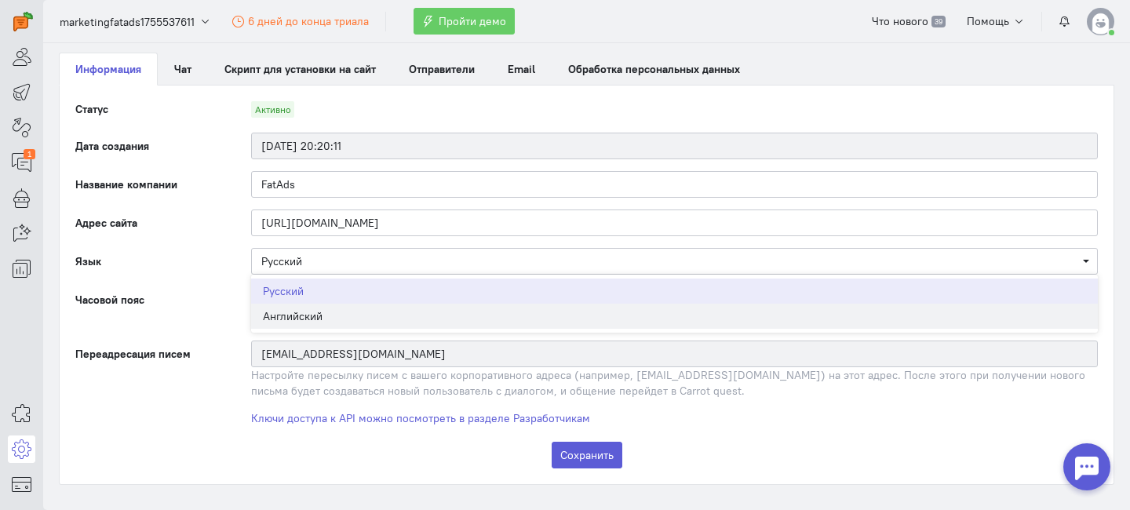
click at [315, 318] on div "Английский" at bounding box center [674, 316] width 823 height 16
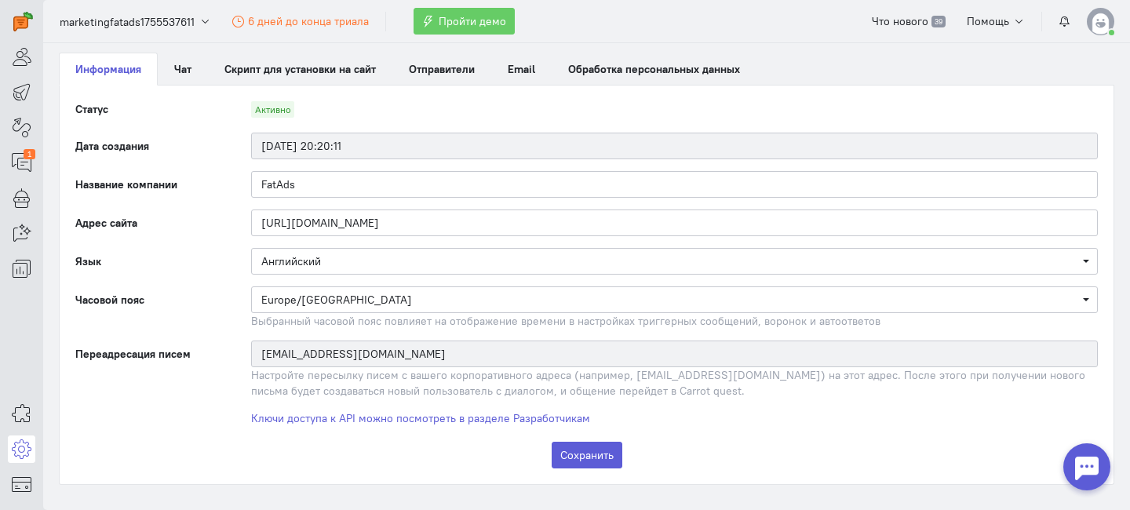
click at [228, 320] on label "Часовой пояс" at bounding box center [148, 307] width 176 height 42
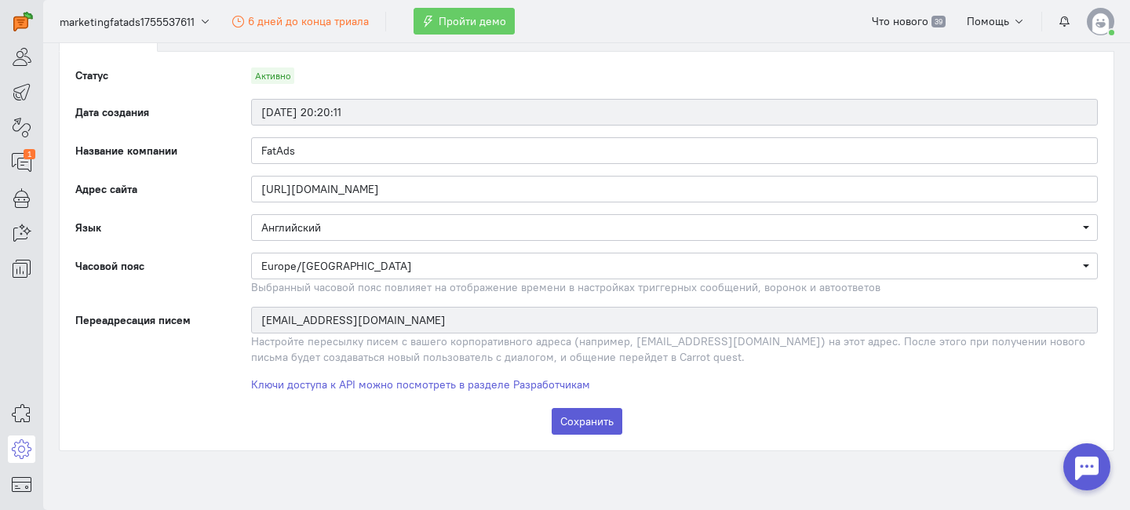
scroll to position [125, 0]
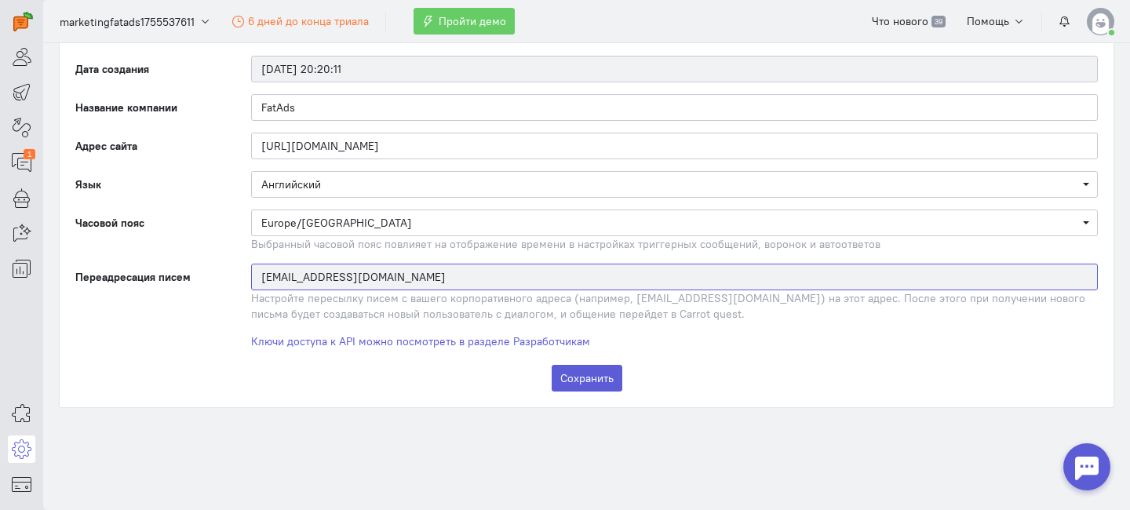
click at [439, 278] on input "[EMAIL_ADDRESS][DOMAIN_NAME]" at bounding box center [674, 277] width 846 height 27
click at [512, 269] on input "[EMAIL_ADDRESS][DOMAIN_NAME]" at bounding box center [674, 277] width 846 height 27
drag, startPoint x: 633, startPoint y: 275, endPoint x: 531, endPoint y: 283, distance: 102.3
click at [532, 283] on input "[EMAIL_ADDRESS][DOMAIN_NAME]" at bounding box center [674, 277] width 846 height 27
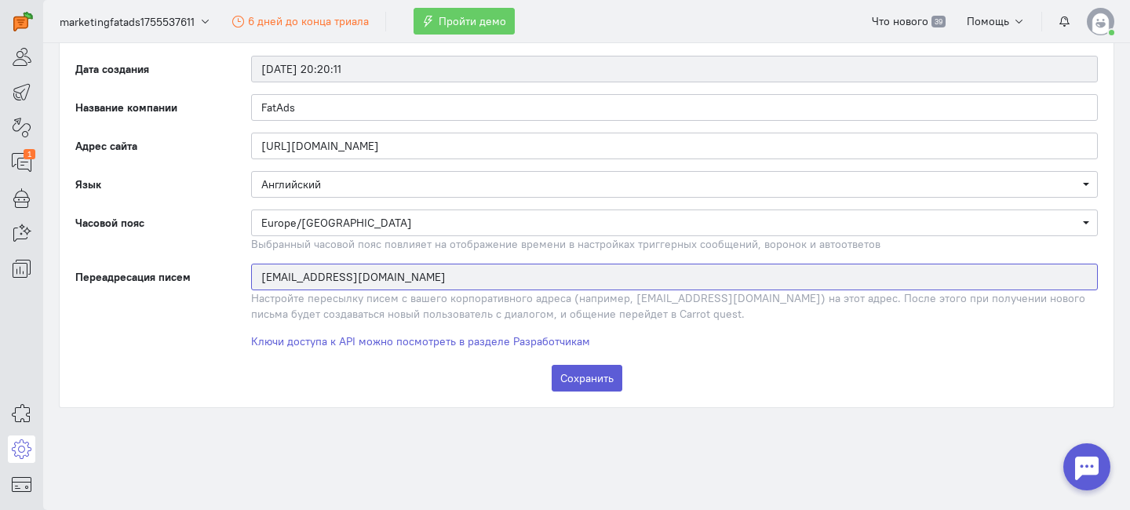
click at [409, 280] on input "[EMAIL_ADDRESS][DOMAIN_NAME]" at bounding box center [674, 277] width 846 height 27
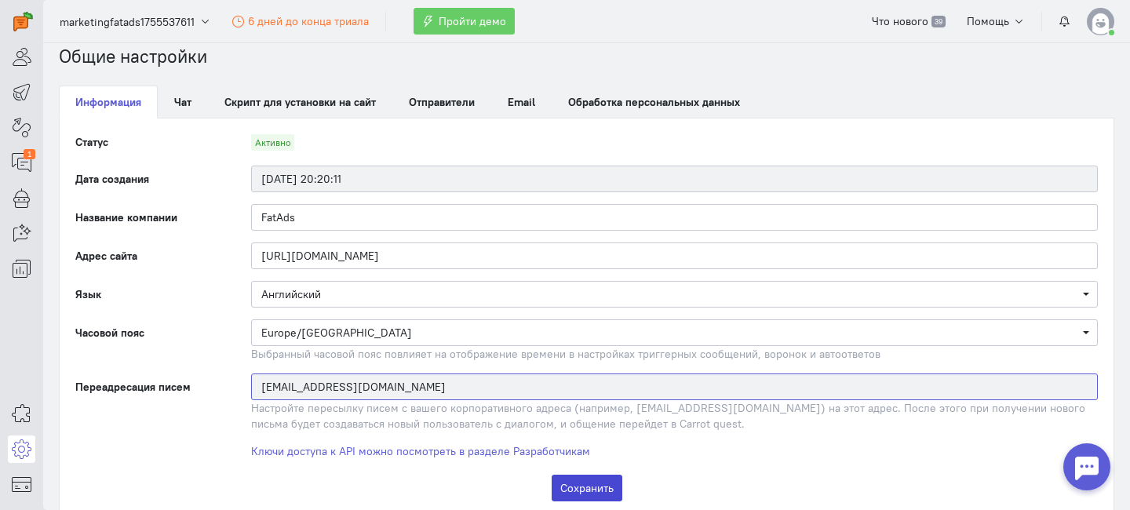
scroll to position [32, 0]
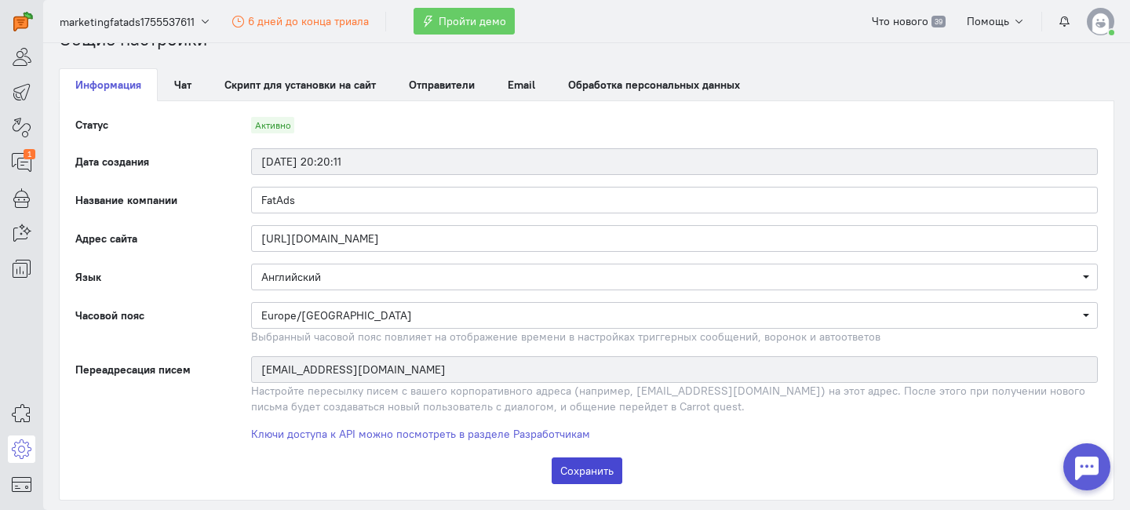
click at [588, 468] on button "Сохранить" at bounding box center [586, 470] width 71 height 27
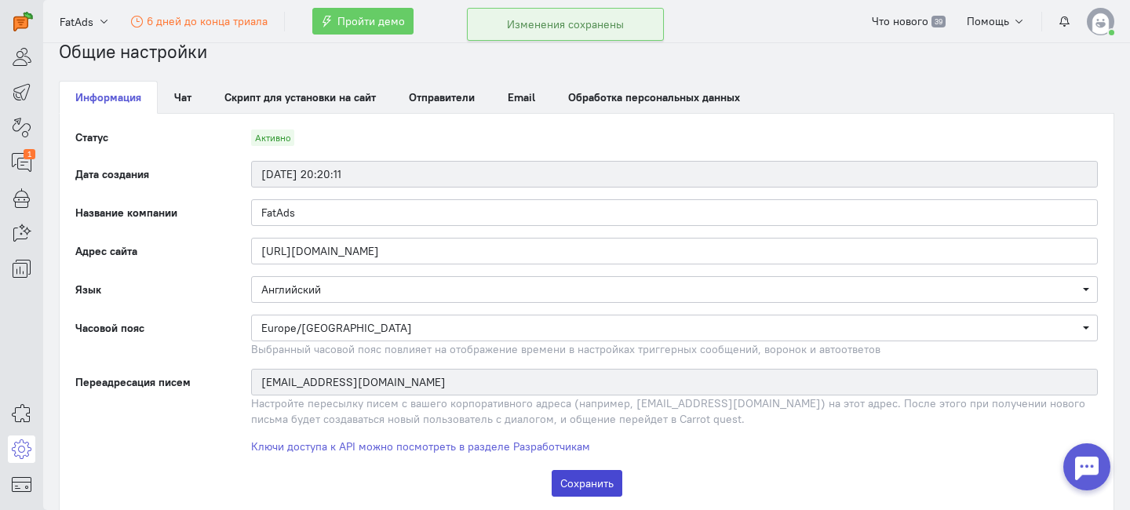
scroll to position [0, 0]
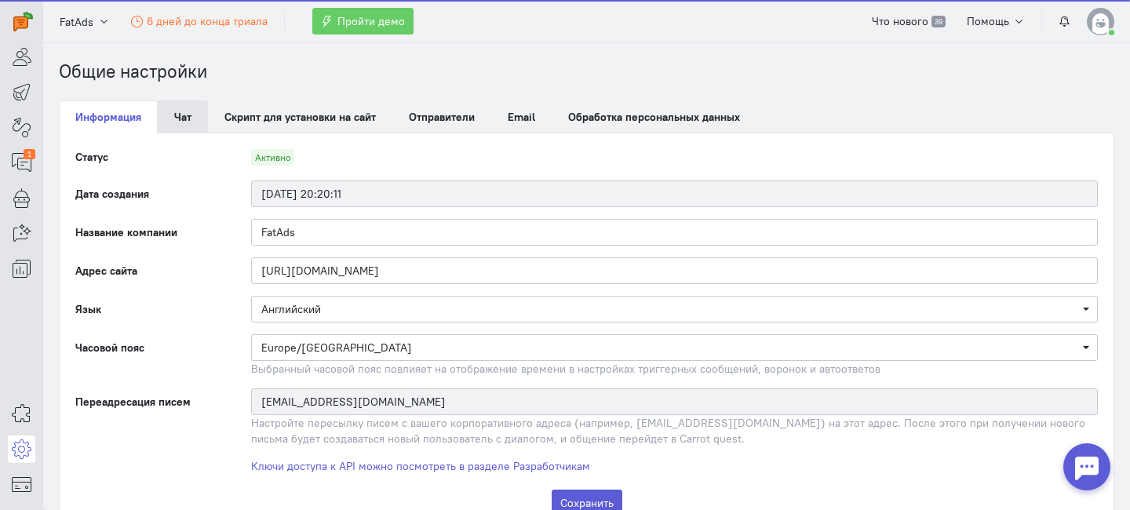
click at [191, 126] on link "Чат" at bounding box center [183, 116] width 50 height 33
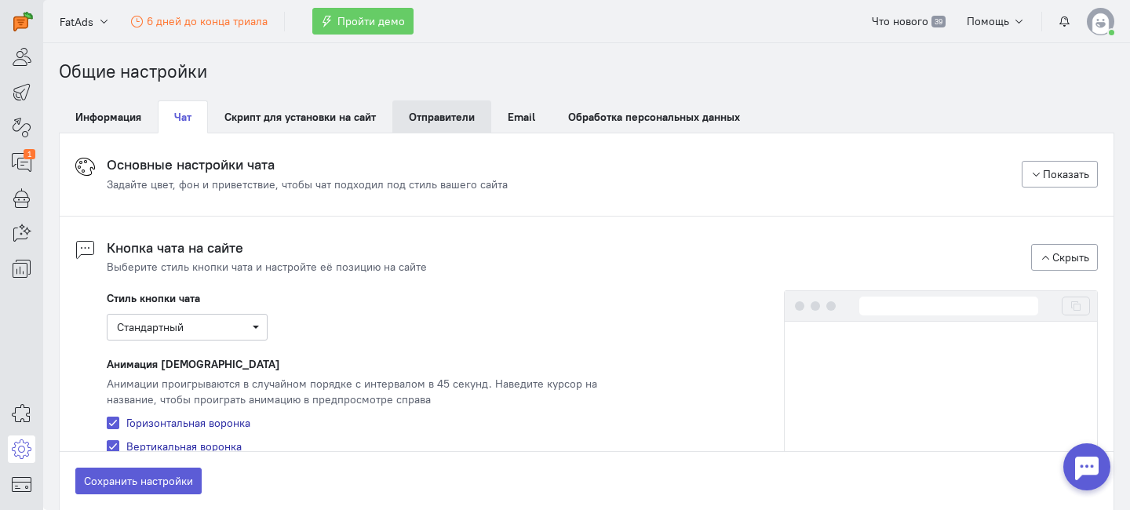
click at [421, 116] on span "Отправители" at bounding box center [442, 117] width 66 height 14
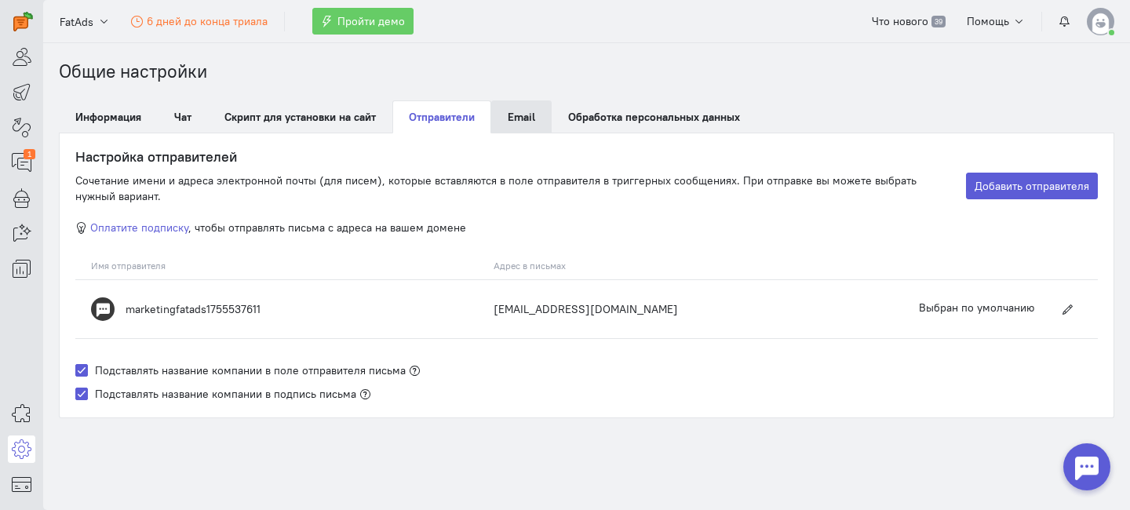
click at [520, 125] on link "Email" at bounding box center [521, 116] width 60 height 33
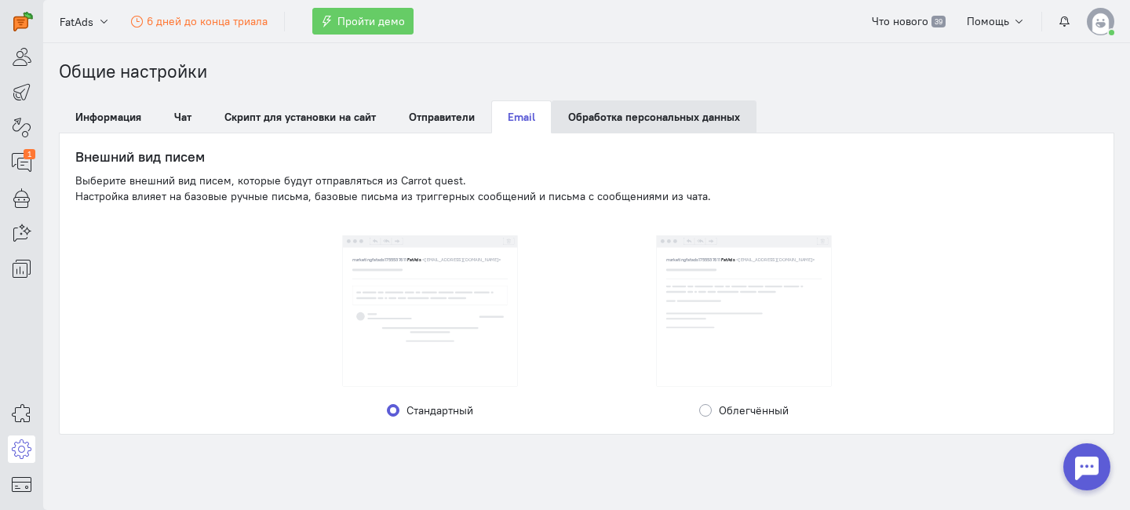
click at [596, 116] on link "Обработка персональных данных" at bounding box center [653, 116] width 205 height 33
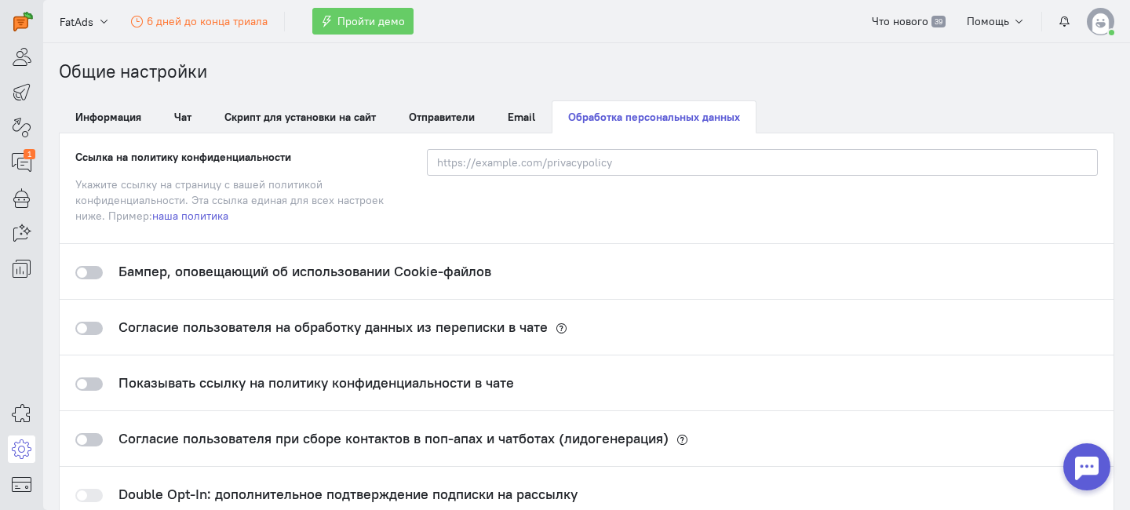
click at [110, 133] on cq-privacy-settings "Ссылка на политику конфиденциальности Укажите ссылку на страницу с вашей полити…" at bounding box center [586, 358] width 1053 height 451
click at [111, 122] on link "Информация" at bounding box center [108, 116] width 99 height 33
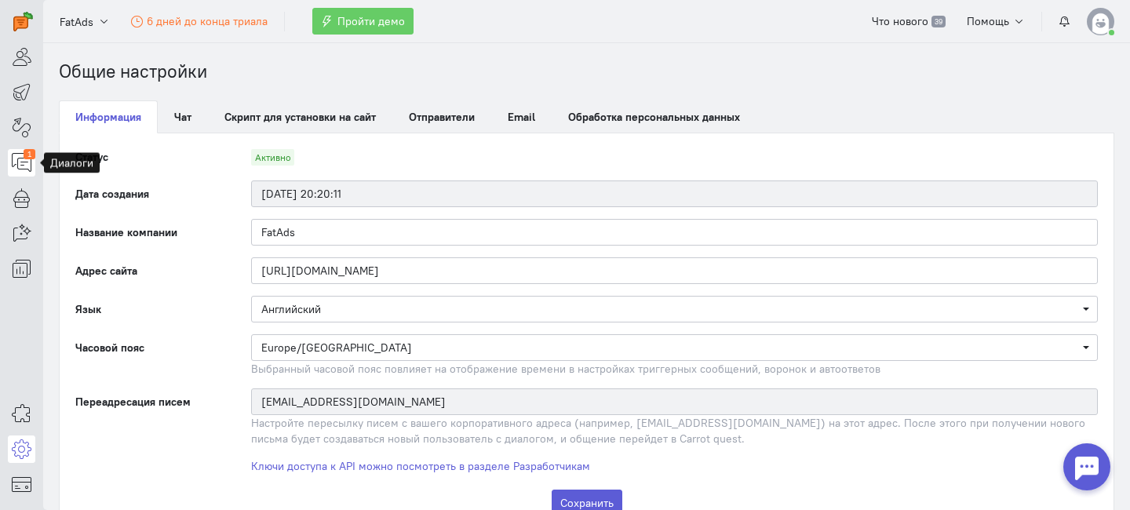
click at [27, 165] on icon at bounding box center [22, 162] width 20 height 19
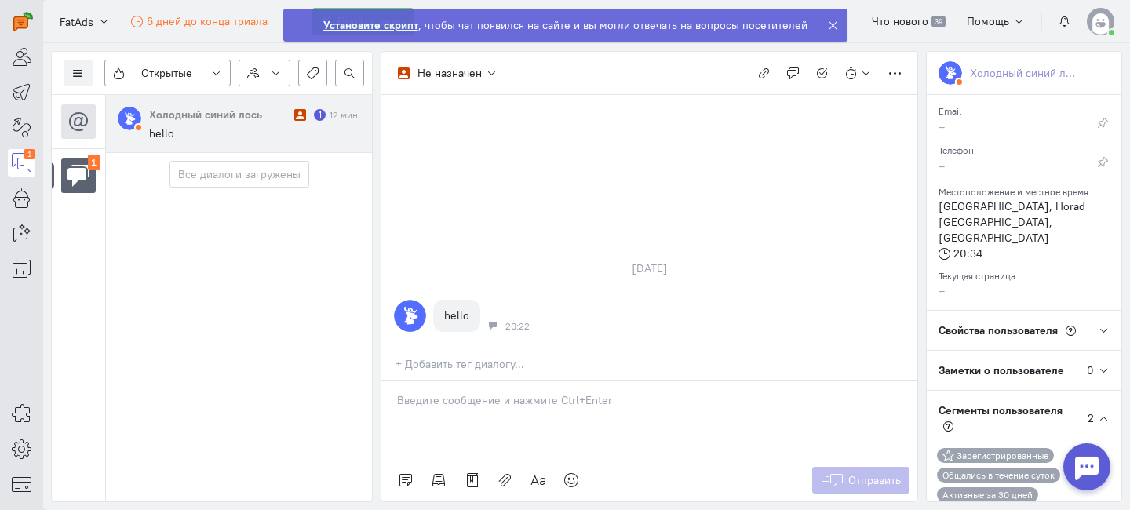
click at [220, 122] on div "Холодный синий лось 1 12 мин. hello" at bounding box center [254, 124] width 211 height 34
